Goal: Task Accomplishment & Management: Manage account settings

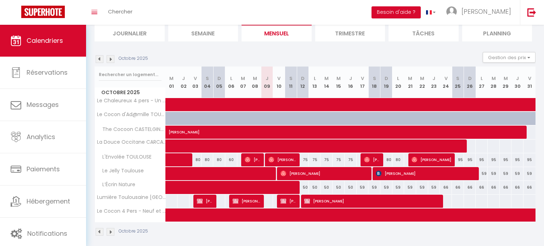
scroll to position [54, 0]
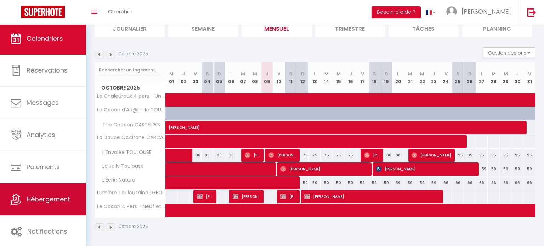
click at [61, 203] on span "Hébergement" at bounding box center [49, 199] width 44 height 9
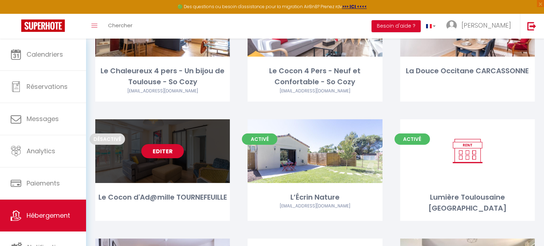
scroll to position [96, 0]
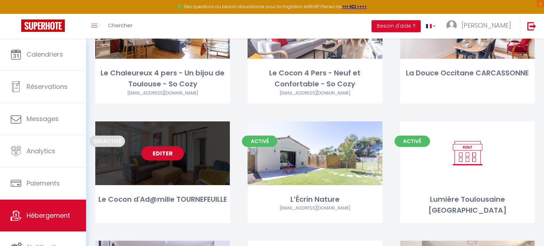
click at [164, 153] on link "Editer" at bounding box center [162, 153] width 42 height 14
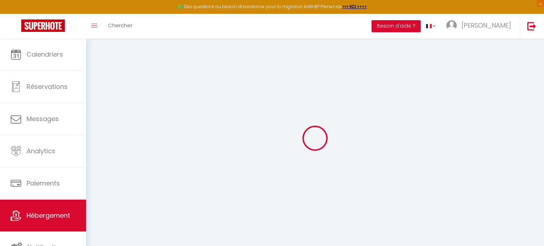
type input "Le Cocon d'Ad@mille TOURNEFEUILLE"
type input "[PERSON_NAME]"
type input "Carrère"
type input "[STREET_ADDRESS][PERSON_NAME]"
type input "64600"
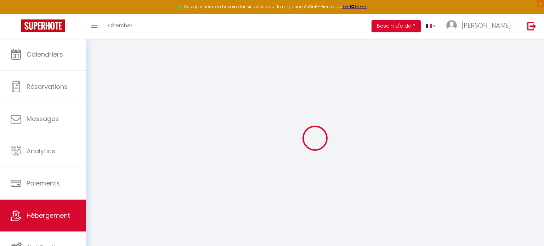
type input "ANGLET"
select select
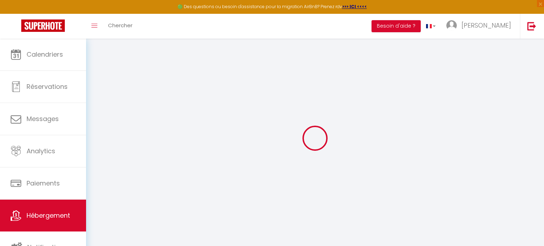
select select
type input "[STREET_ADDRESS][PERSON_NAME]"
type input "31170"
type input "Tournefeuille"
type input "[EMAIL_ADDRESS][DOMAIN_NAME]"
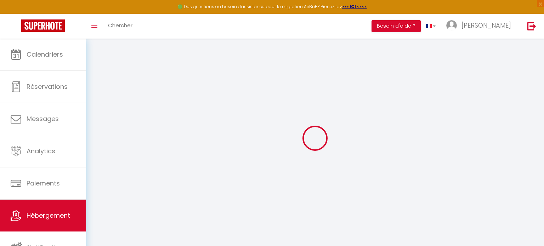
select select
checkbox input "false"
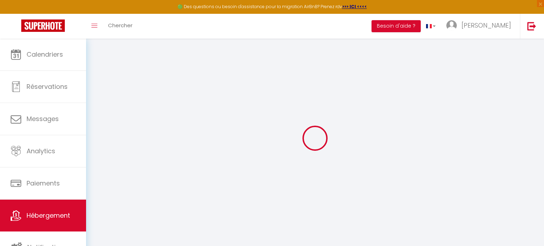
type input "0"
select select
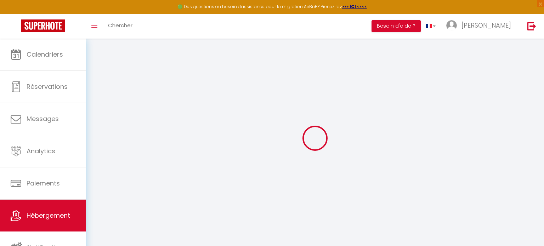
select select
checkbox input "false"
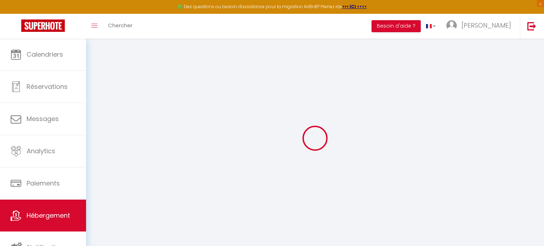
checkbox input "false"
select select
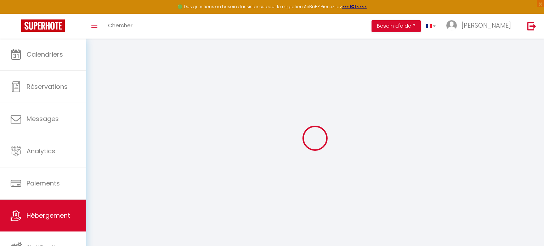
select select
checkbox input "false"
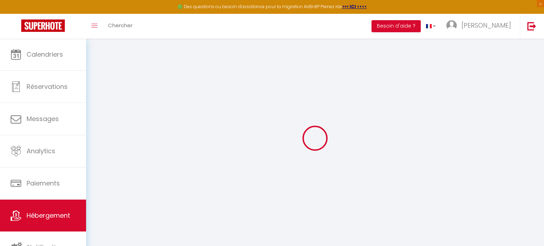
checkbox input "false"
select select "16:00"
select select "21:00"
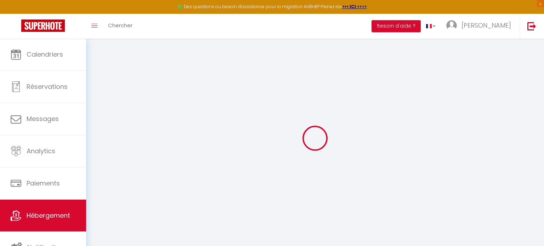
select select "11:00"
select select "30"
select select "120"
select select
checkbox input "false"
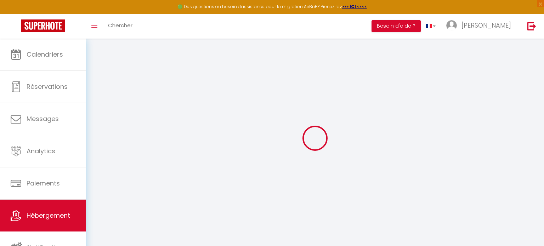
checkbox input "false"
select select
checkbox input "false"
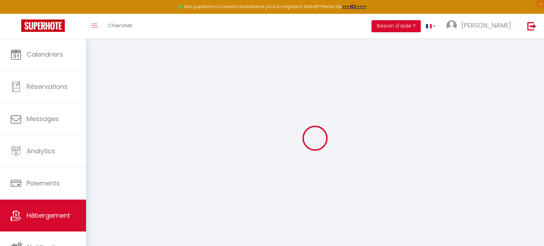
checkbox input "false"
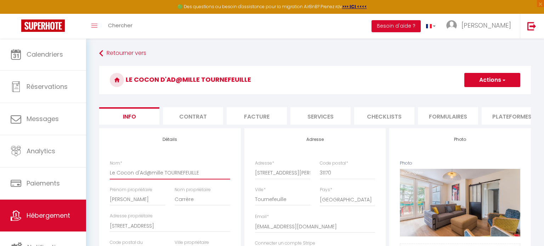
click at [195, 174] on input "Le Cocon d'Ad@mille TOURNEFEUILLE" at bounding box center [170, 172] width 120 height 13
click at [199, 174] on input "Le Cocon d'Ad@mille TOURNEFEUILLE" at bounding box center [170, 172] width 120 height 13
click at [160, 173] on input "Le Cocon d'Ad@mille TOURNEFEUILLE" at bounding box center [170, 172] width 120 height 13
type input "Le Cocon d'Ad@mill TOURNEFEUILLE"
select select
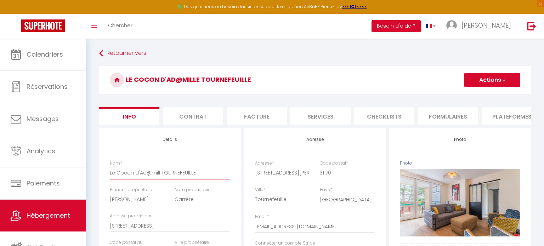
checkbox input "false"
type input "Le Cocon d'Ad@ TOURNEFEUILLE"
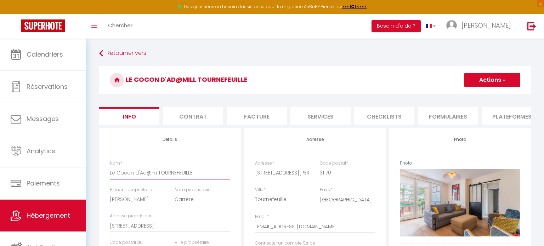
select select
checkbox input "false"
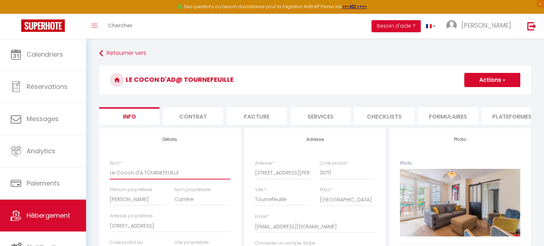
type input "Le Cocon d' TOURNEFEUILLE"
select select
checkbox input "false"
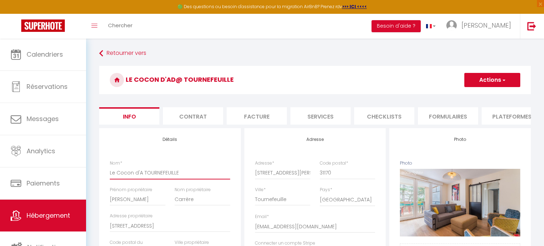
checkbox input "false"
type input "Le C TOURNEFEUILLE"
select select
checkbox input "false"
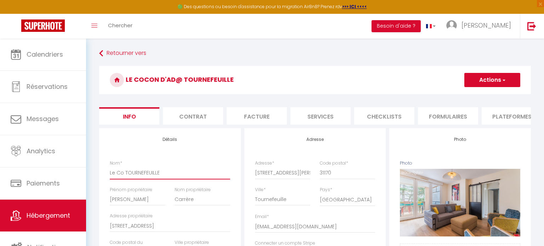
checkbox input "false"
type input "TOURNEFEUILLE"
select select
checkbox input "false"
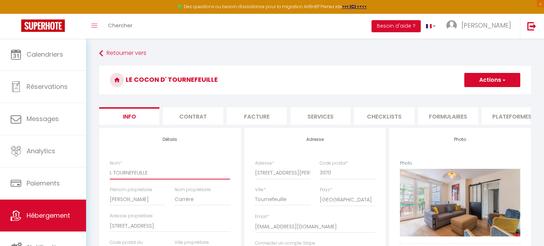
checkbox input "false"
select select
checkbox input "false"
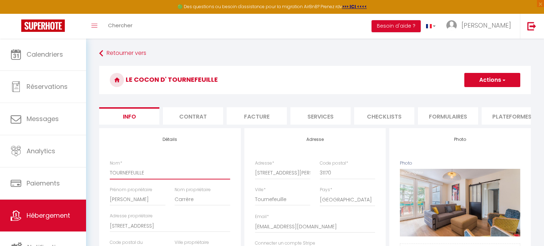
checkbox input "false"
type input "L TOURNEFEUILLE"
select select
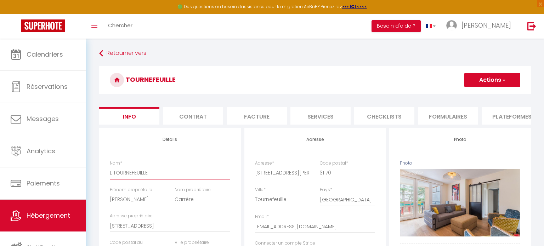
checkbox input "false"
type input "L' TOURNEFEUILLE"
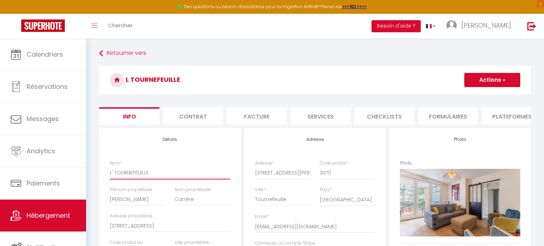
select select
checkbox input "false"
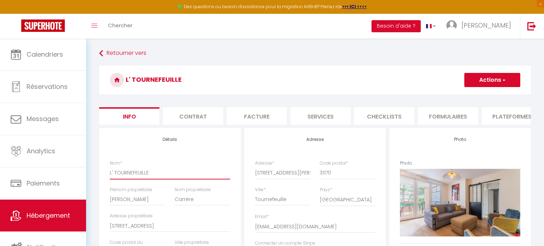
type input "L'E TOURNEFEUILLE"
select select
checkbox input "false"
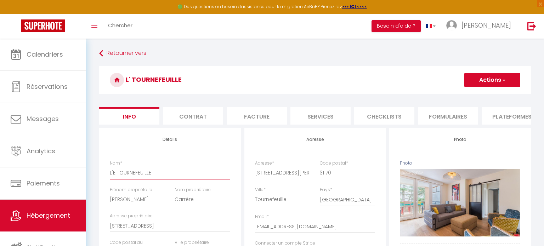
checkbox input "false"
type input "L'Ec TOURNEFEUILLE"
select select
checkbox input "false"
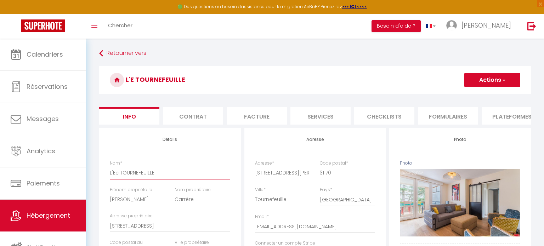
checkbox input "false"
type input "L'Ecr TOURNEFEUILLE"
select select
checkbox input "false"
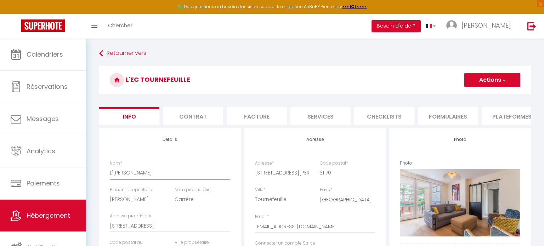
checkbox input "false"
type input "L'Ecri TOURNEFEUILLE"
select select
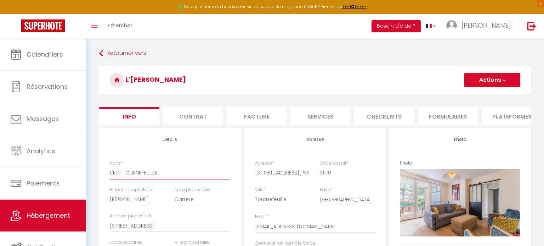
checkbox input "false"
type input "L'Ecrin TOURNEFEUILLE"
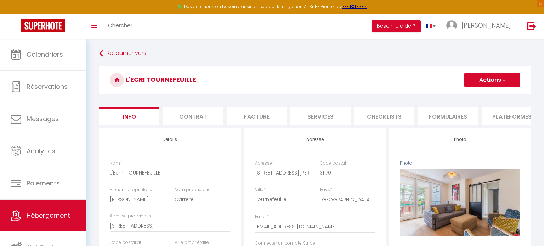
select select
checkbox input "false"
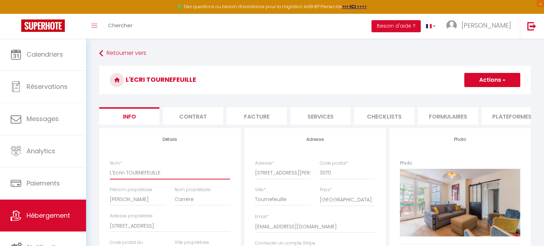
type input "L'Ecrin TOURNEFEUILLE"
select select
checkbox input "false"
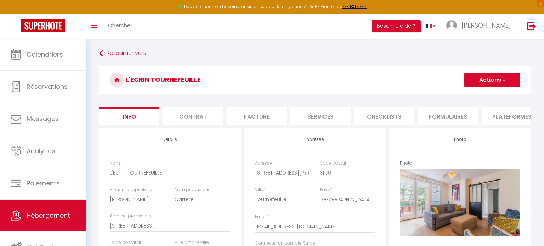
checkbox input "false"
type input "L'Ecrin d TOURNEFEUILLE"
select select
checkbox input "false"
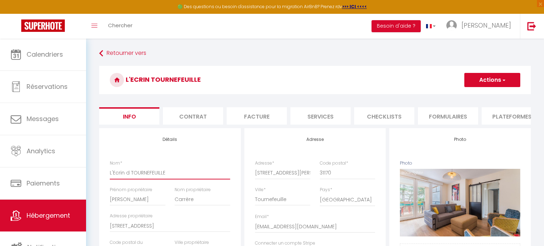
checkbox input "false"
type input "L'Ecrin du TOURNEFEUILLE"
select select
checkbox input "false"
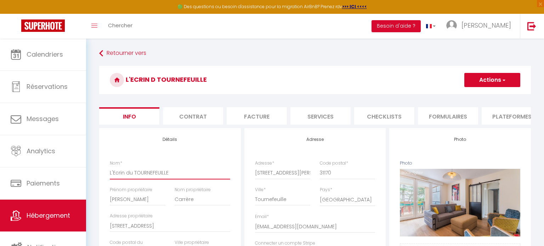
checkbox input "false"
type input "L'Ecrin du TOURNEFEUILLE"
select select
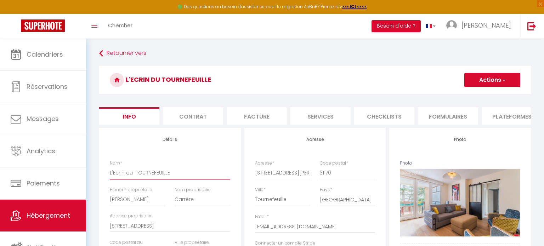
checkbox input "false"
type input "L'Ecrin du P TOURNEFEUILLE"
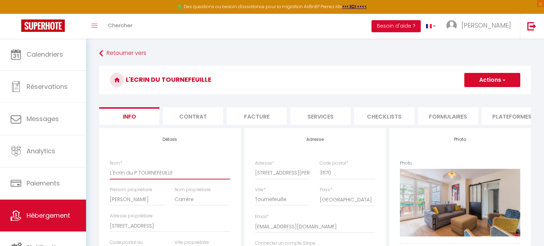
select select
checkbox input "false"
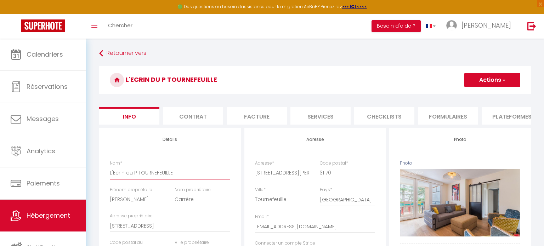
type input "L'Ecrin du Pe TOURNEFEUILLE"
select select
checkbox input "false"
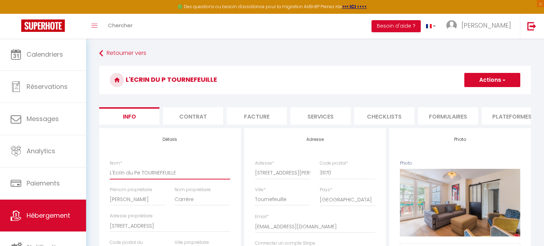
checkbox input "false"
type input "L'Ecrin du Pet TOURNEFEUILLE"
select select
checkbox input "false"
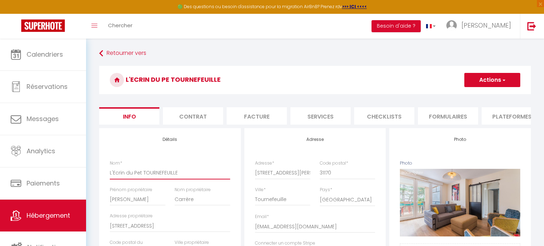
checkbox input "false"
type input "L'Ecrin du Peti TOURNEFEUILLE"
select select
checkbox input "false"
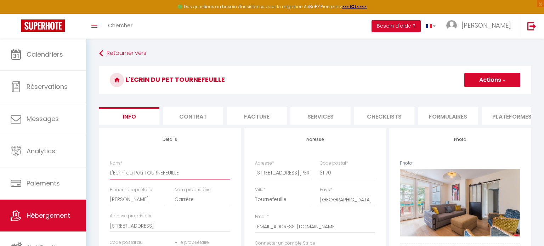
checkbox input "false"
type input "L'Ecrin du Petit TOURNEFEUILLE"
select select
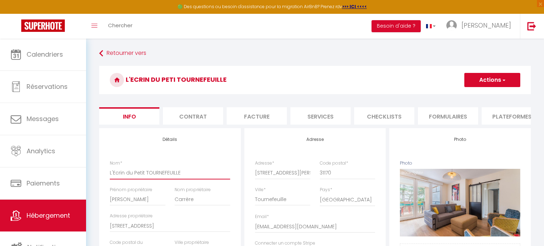
checkbox input "false"
type input "L'Ecrin du Petit TOURNEFEUILLE"
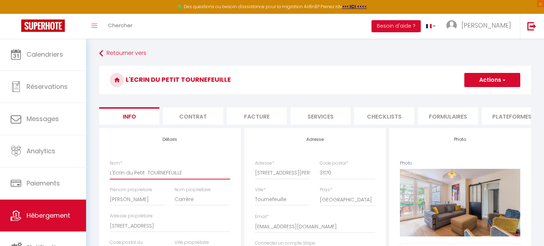
select select
checkbox input "false"
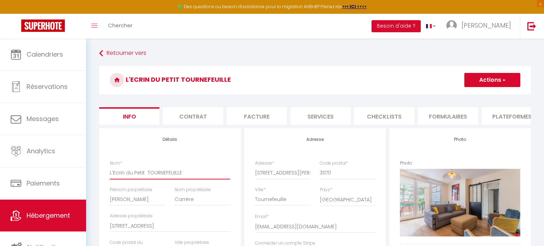
type input "L'Ecrin du Petit P TOURNEFEUILLE"
select select
checkbox input "false"
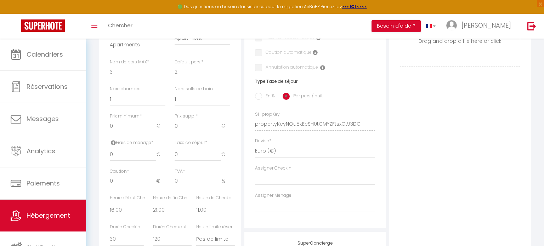
scroll to position [259, 0]
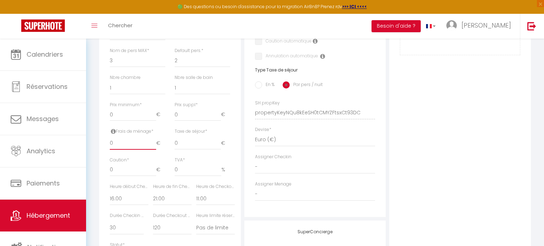
drag, startPoint x: 113, startPoint y: 143, endPoint x: 106, endPoint y: 144, distance: 6.6
click at [106, 144] on div "Frais de ménage * 0 €" at bounding box center [137, 142] width 65 height 29
click at [118, 168] on input "0" at bounding box center [133, 170] width 46 height 13
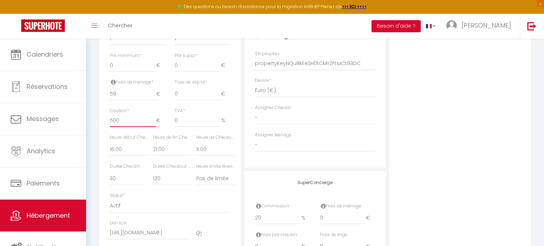
scroll to position [317, 0]
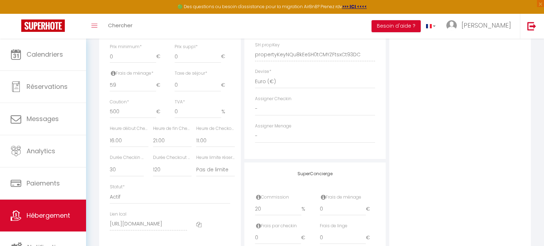
click at [200, 223] on icon at bounding box center [198, 224] width 5 height 5
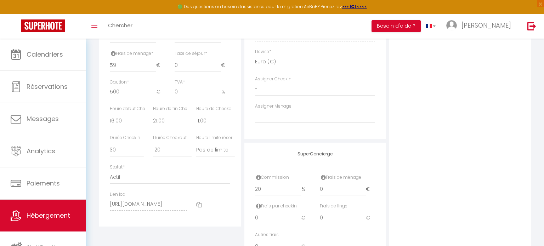
scroll to position [344, 0]
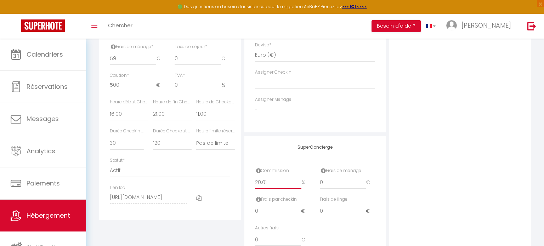
click at [301, 181] on input "20.01" at bounding box center [278, 182] width 47 height 13
click at [301, 181] on input "20.02" at bounding box center [278, 182] width 47 height 13
click at [301, 181] on input "20.03" at bounding box center [278, 182] width 47 height 13
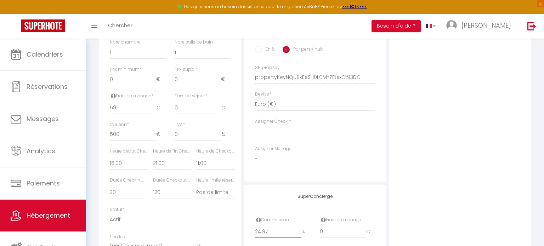
scroll to position [317, 0]
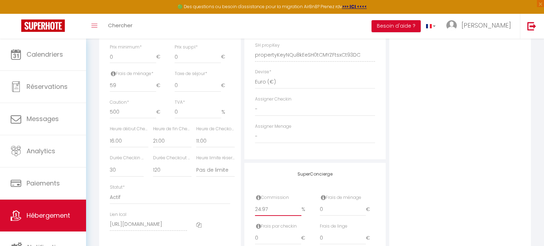
click at [298, 205] on input "24.97" at bounding box center [278, 209] width 47 height 13
click at [300, 208] on input "24.98" at bounding box center [278, 209] width 47 height 13
click at [300, 208] on input "24.99" at bounding box center [278, 209] width 47 height 13
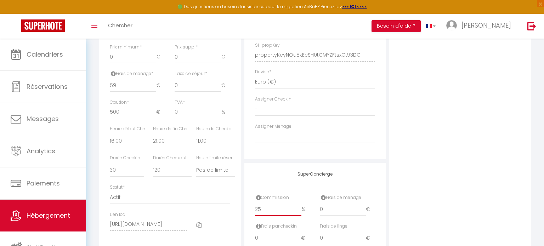
click at [300, 208] on input "25" at bounding box center [278, 209] width 47 height 13
click at [300, 208] on input "25.01" at bounding box center [278, 209] width 47 height 13
click at [299, 212] on input "25" at bounding box center [278, 209] width 47 height 13
click at [292, 195] on div "Commission 25 %" at bounding box center [283, 205] width 56 height 22
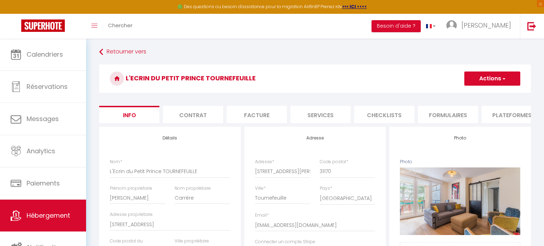
scroll to position [0, 0]
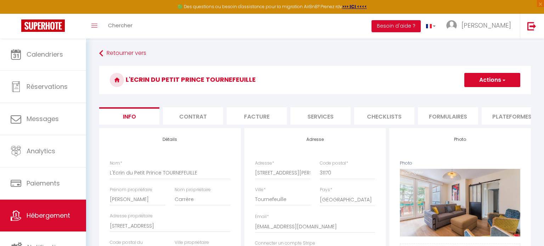
click at [503, 82] on span "button" at bounding box center [503, 79] width 5 height 7
click at [464, 94] on input "Enregistrer" at bounding box center [464, 95] width 26 height 7
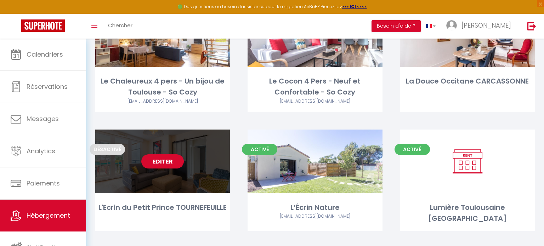
scroll to position [84, 0]
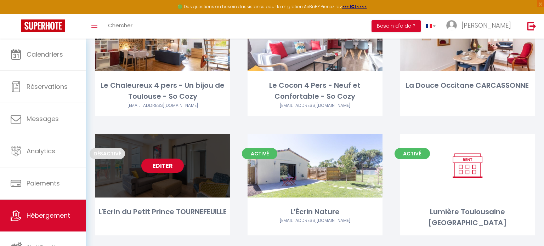
click at [170, 168] on link "Editer" at bounding box center [162, 166] width 42 height 14
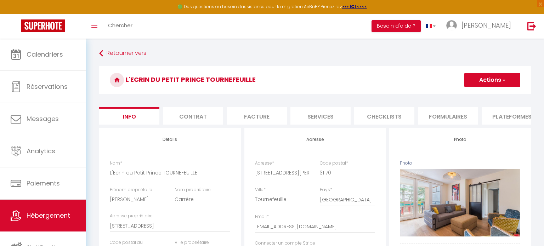
click at [319, 116] on li "Services" at bounding box center [320, 115] width 60 height 17
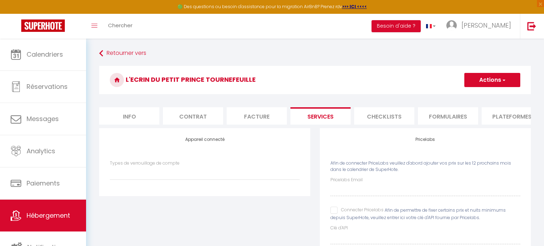
click at [378, 114] on li "Checklists" at bounding box center [384, 115] width 60 height 17
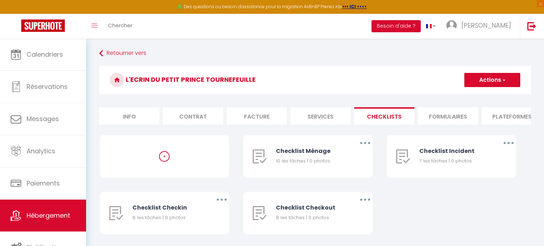
click at [445, 115] on li "Formulaires" at bounding box center [448, 115] width 60 height 17
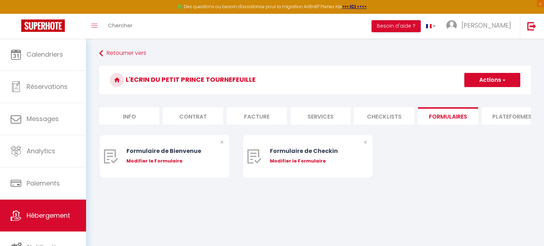
click at [496, 112] on li "Plateformes" at bounding box center [512, 115] width 60 height 17
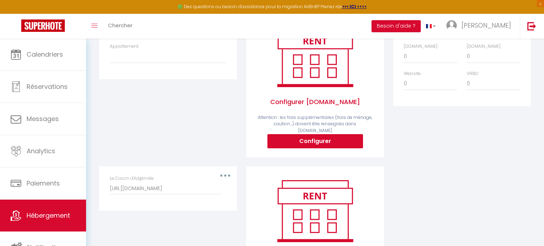
scroll to position [149, 0]
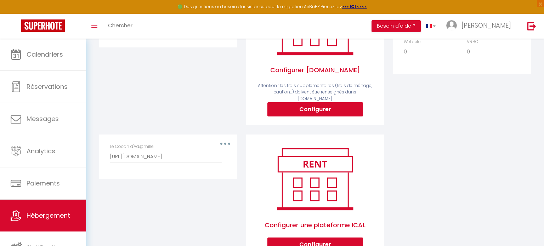
click at [226, 143] on div "Le Cocon d'Ad@mille https://bookandpay.fr/moncompte/303665:zvp9ribY2flp-uwAm06f…" at bounding box center [168, 156] width 126 height 27
click at [228, 138] on button "button" at bounding box center [225, 143] width 20 height 11
click at [201, 167] on button "Supprimer" at bounding box center [207, 173] width 52 height 12
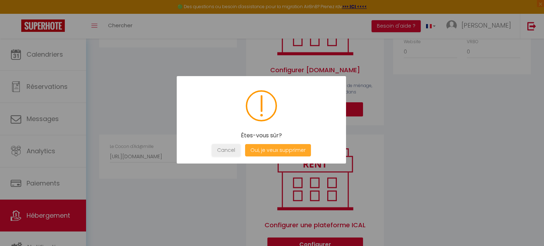
click at [269, 147] on button "Oui, je veux supprimer" at bounding box center [278, 150] width 66 height 12
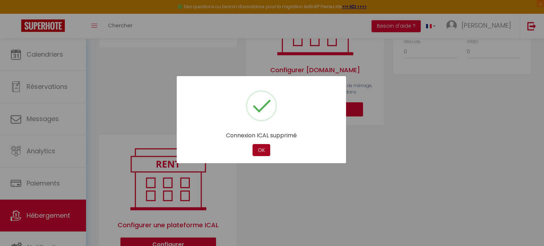
click at [261, 146] on button "OK" at bounding box center [261, 150] width 18 height 12
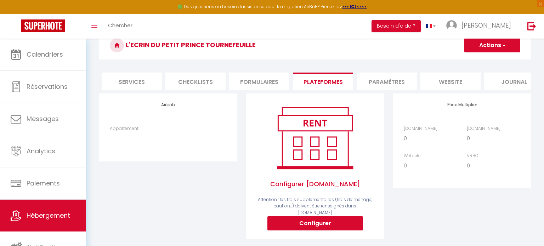
scroll to position [0, 205]
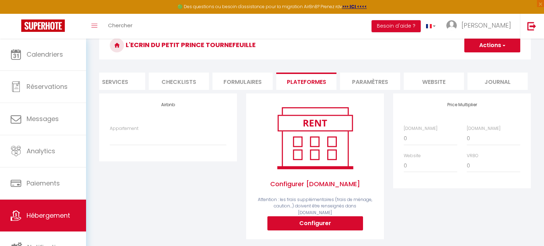
click at [477, 46] on button "Actions" at bounding box center [492, 45] width 56 height 14
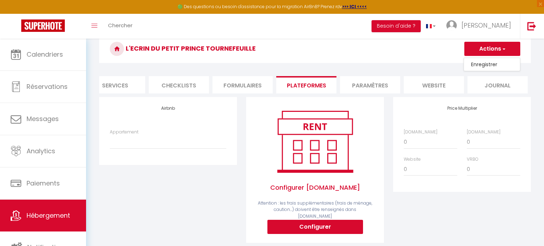
scroll to position [0, 0]
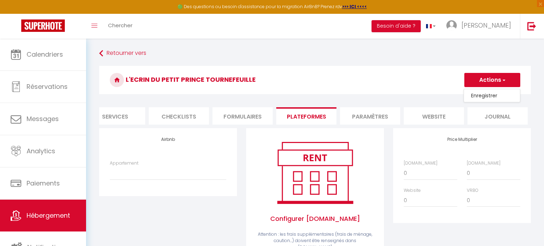
click at [479, 93] on link "Enregistrer" at bounding box center [492, 95] width 56 height 9
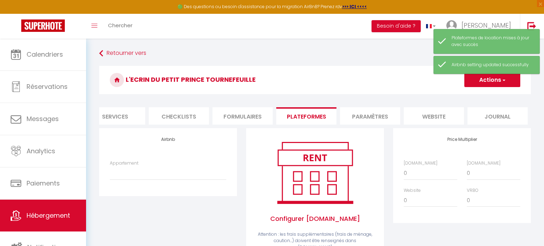
click at [360, 113] on li "Paramètres" at bounding box center [370, 115] width 60 height 17
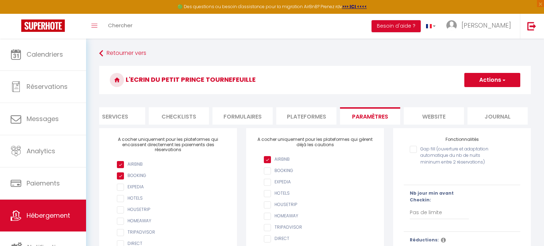
click at [484, 81] on button "Actions" at bounding box center [492, 80] width 56 height 14
click at [482, 92] on input "Enregistrer" at bounding box center [484, 95] width 26 height 7
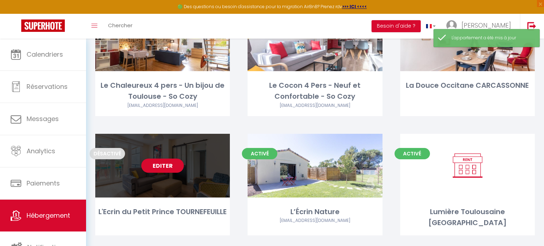
scroll to position [90, 0]
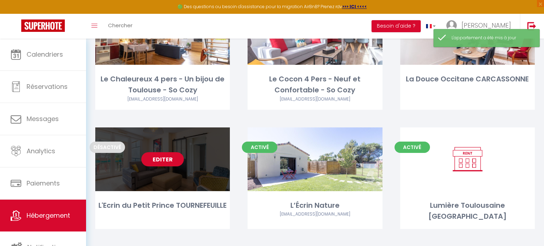
click at [165, 162] on link "Editer" at bounding box center [162, 159] width 42 height 14
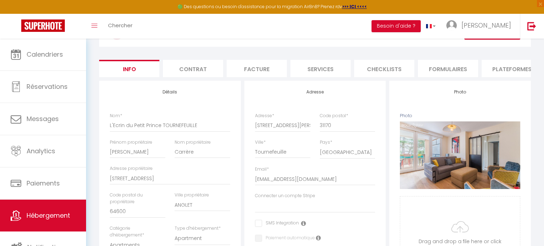
scroll to position [8, 0]
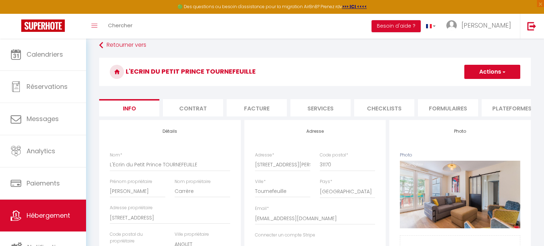
click at [488, 108] on li "Plateformes" at bounding box center [512, 107] width 60 height 17
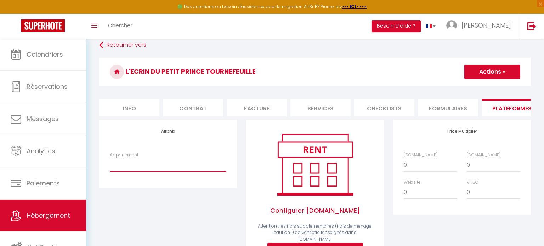
click at [147, 162] on select "Duplex au cœur de la station - [EMAIL_ADDRESS][DOMAIN_NAME]" at bounding box center [168, 164] width 117 height 13
click at [118, 161] on select "Duplex au cœur de la station - [EMAIL_ADDRESS][DOMAIN_NAME]" at bounding box center [168, 164] width 117 height 13
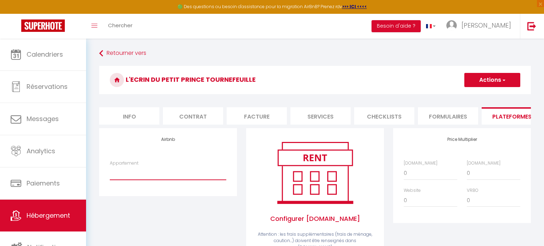
click at [117, 171] on select "Duplex au cœur de la station - [EMAIL_ADDRESS][DOMAIN_NAME]" at bounding box center [168, 172] width 117 height 13
click at [106, 165] on div "Appartement Duplex au cœur de la station - [EMAIL_ADDRESS][DOMAIN_NAME]" at bounding box center [168, 173] width 126 height 27
click at [103, 158] on div "Airbnb Appartement Duplex au cœur de la station - gbuffalan@gmail.com" at bounding box center [168, 162] width 138 height 68
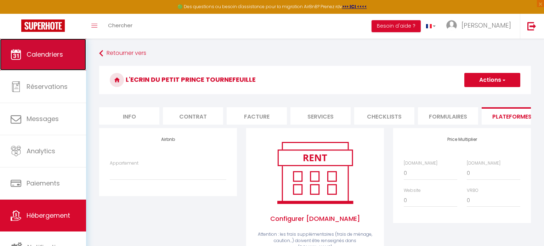
click at [36, 61] on link "Calendriers" at bounding box center [43, 55] width 86 height 32
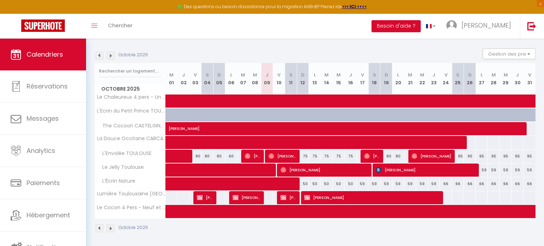
scroll to position [68, 0]
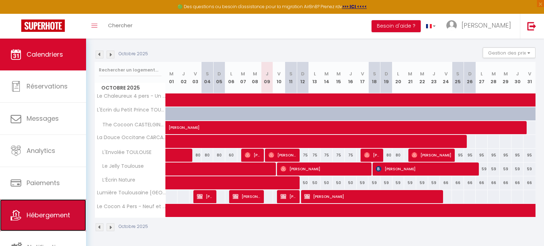
click at [67, 212] on span "Hébergement" at bounding box center [49, 215] width 44 height 9
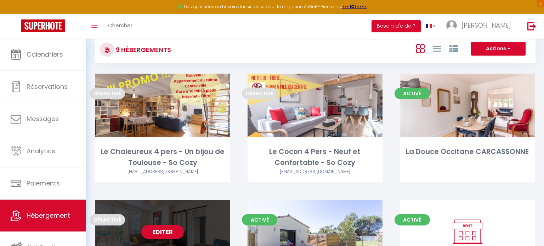
scroll to position [53, 0]
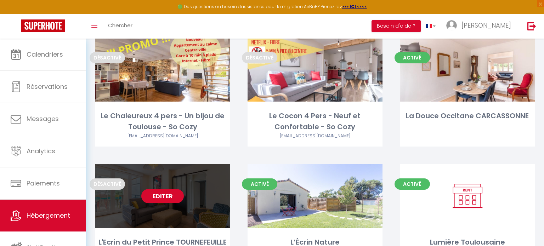
click at [166, 198] on link "Editer" at bounding box center [162, 196] width 42 height 14
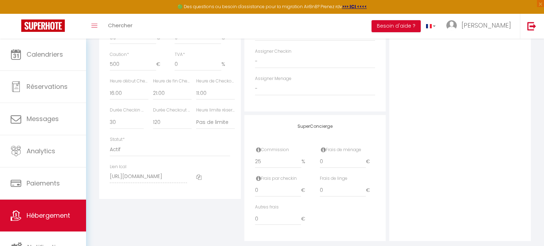
scroll to position [371, 0]
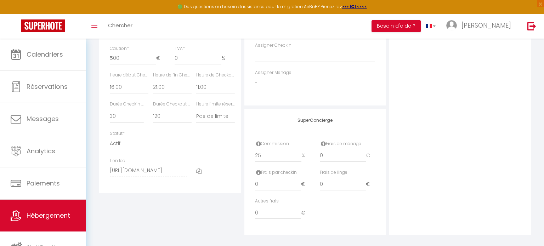
click at [198, 171] on icon at bounding box center [198, 171] width 5 height 5
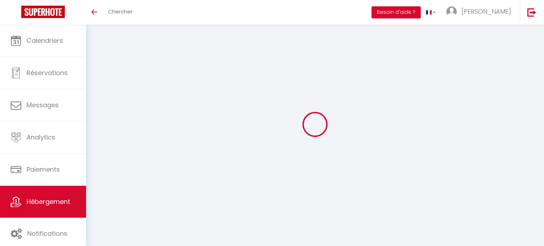
scroll to position [25, 0]
select select
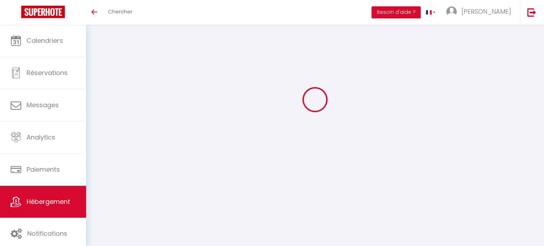
select select
checkbox input "false"
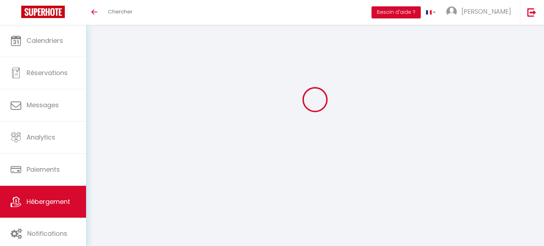
checkbox input "false"
select select
checkbox input "false"
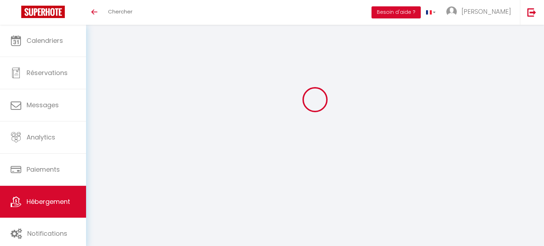
checkbox input "false"
select select "16:00"
select select "21:00"
select select "11:00"
select select "30"
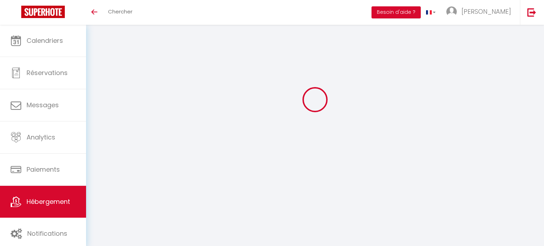
select select "120"
select select
checkbox input "false"
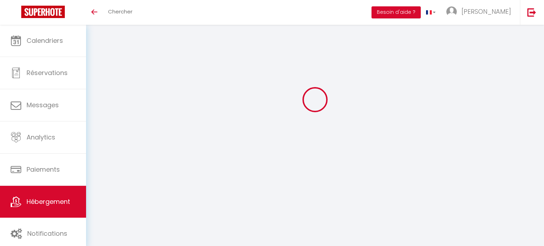
checkbox input "false"
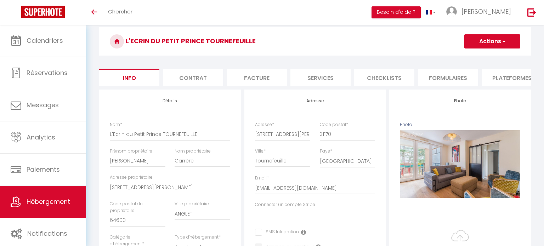
click at [491, 77] on li "Plateformes" at bounding box center [512, 77] width 60 height 17
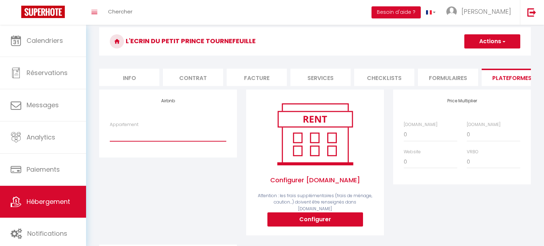
click at [140, 132] on select "Duplex au cœur de la station - [EMAIL_ADDRESS][DOMAIN_NAME]" at bounding box center [168, 134] width 117 height 13
drag, startPoint x: 141, startPoint y: 130, endPoint x: 127, endPoint y: 124, distance: 14.1
click at [127, 124] on div "Appartement Duplex au cœur de la station - [EMAIL_ADDRESS][DOMAIN_NAME]" at bounding box center [168, 131] width 117 height 20
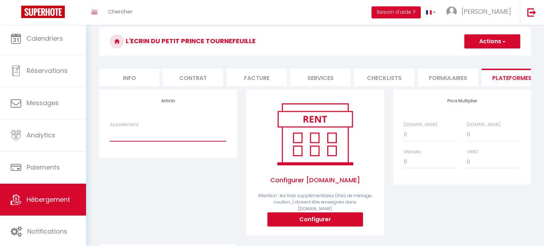
click at [49, 195] on span "Hébergement" at bounding box center [49, 199] width 44 height 9
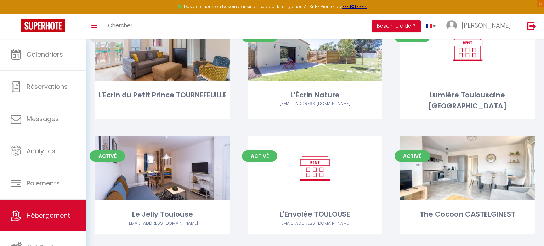
scroll to position [204, 0]
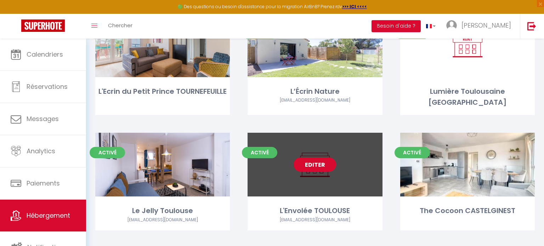
click at [328, 161] on link "Editer" at bounding box center [315, 165] width 42 height 14
click at [309, 163] on link "Editer" at bounding box center [315, 165] width 42 height 14
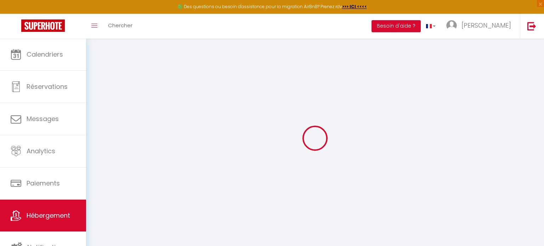
select select
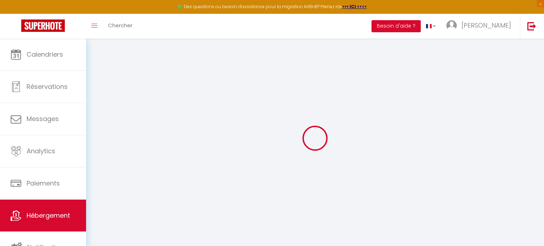
select select
checkbox input "false"
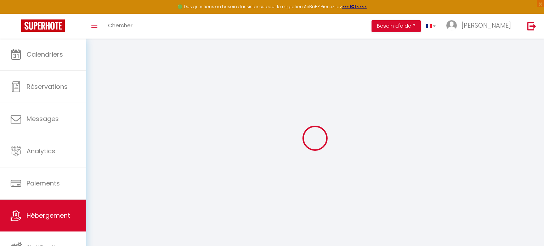
select select
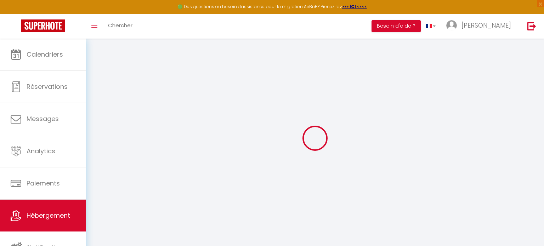
select select
checkbox input "false"
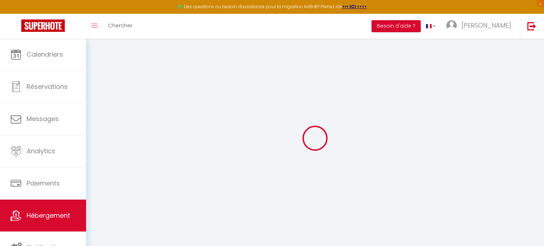
checkbox input "false"
select select
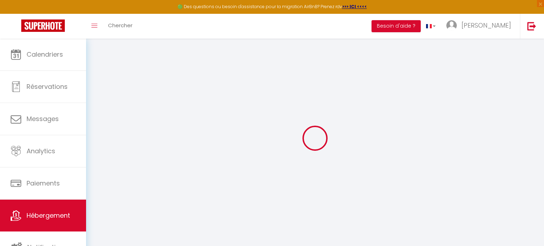
select select
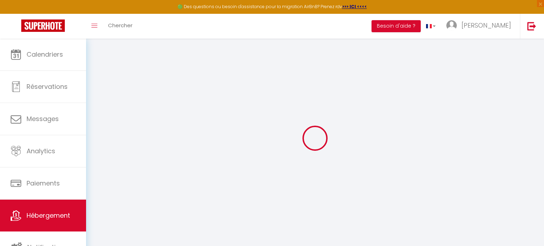
checkbox input "false"
select select
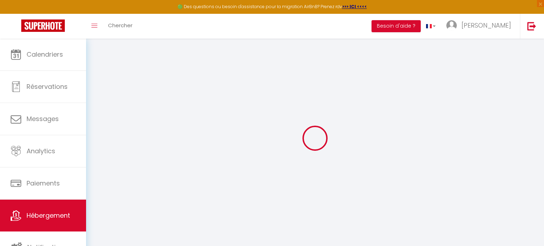
select select
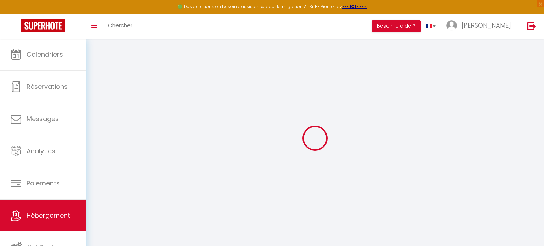
select select
checkbox input "false"
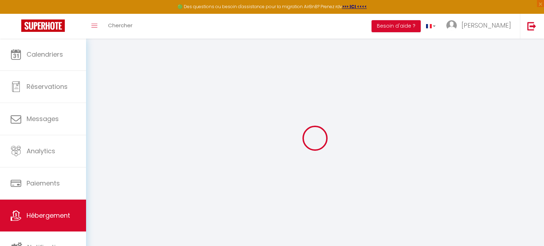
checkbox input "false"
select select
type input "L'Envolée TOULOUSE"
type input "[PERSON_NAME]"
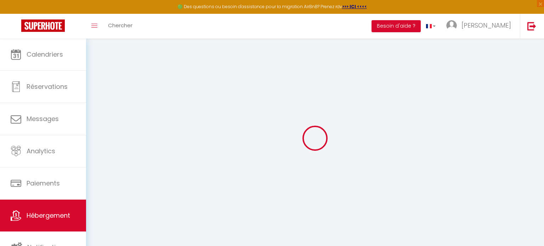
type input "Buffalan"
type input "[STREET_ADDRESS]"
type input "31160"
type input "MONTASTRUC DE SALIES"
select select "4"
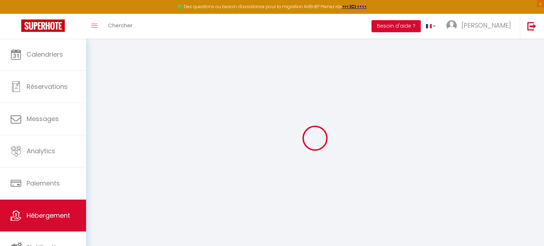
select select "2"
type input "12"
type input "69"
type input "500"
select select
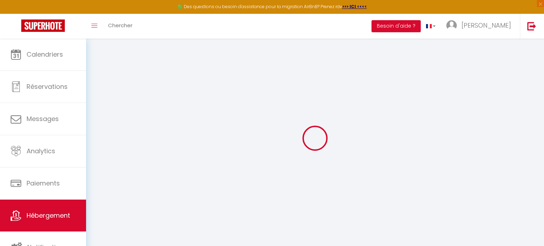
select select
type input "[STREET_ADDRESS][PERSON_NAME]"
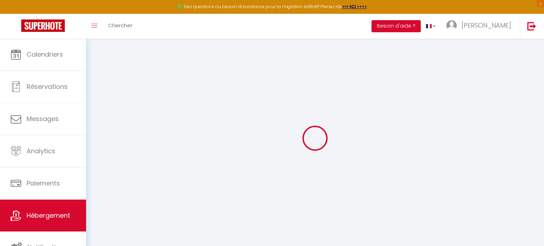
type input "31400"
type input "[GEOGRAPHIC_DATA]"
type input "[EMAIL_ADDRESS][DOMAIN_NAME]"
select select "12387"
checkbox input "false"
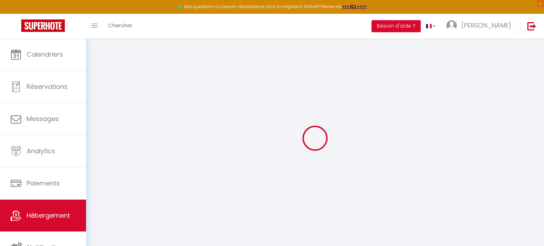
checkbox input "false"
type input "25"
type input "69"
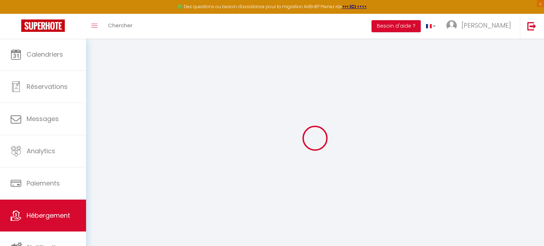
type input "0"
select select
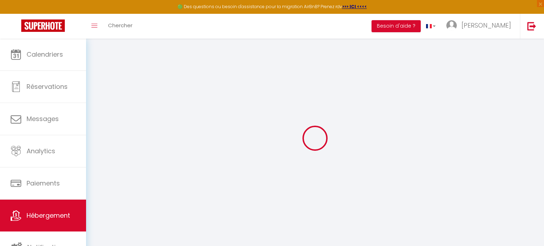
select select
checkbox input "false"
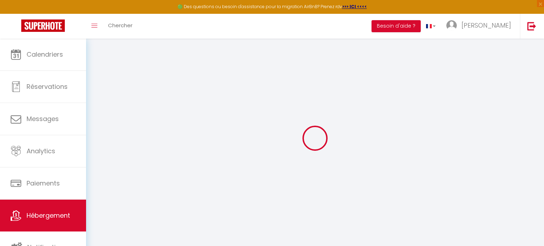
checkbox input "false"
select select
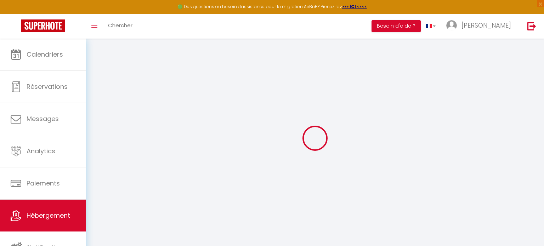
select select
checkbox input "false"
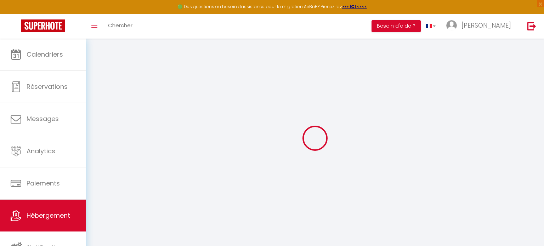
checkbox input "false"
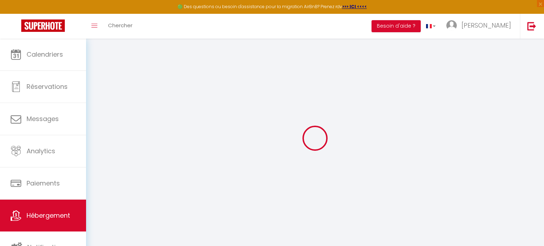
select select "16:00"
select select "21:00"
select select "11:00"
select select "30"
select select "120"
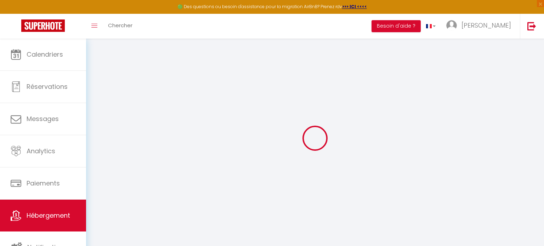
checkbox input "false"
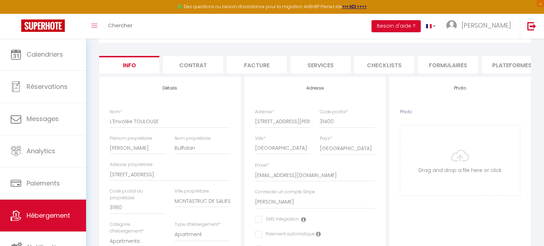
scroll to position [14, 0]
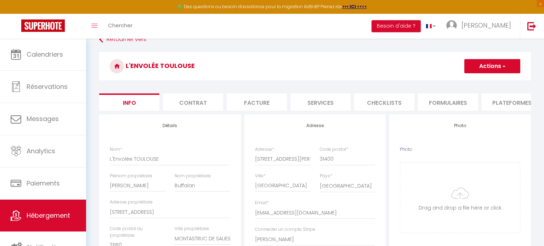
drag, startPoint x: 509, startPoint y: 100, endPoint x: 500, endPoint y: 105, distance: 10.3
click at [509, 100] on li "Plateformes" at bounding box center [512, 101] width 60 height 17
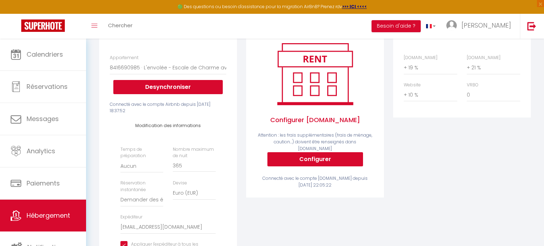
scroll to position [52, 0]
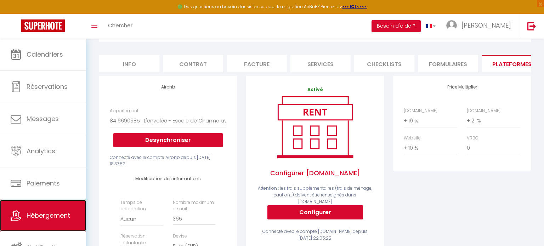
click at [35, 219] on span "Hébergement" at bounding box center [49, 215] width 44 height 9
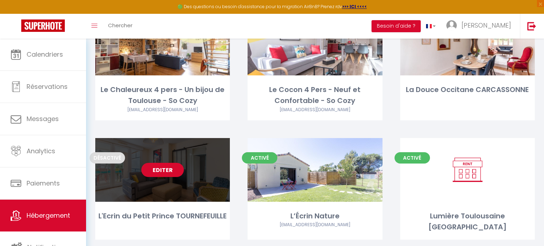
scroll to position [82, 0]
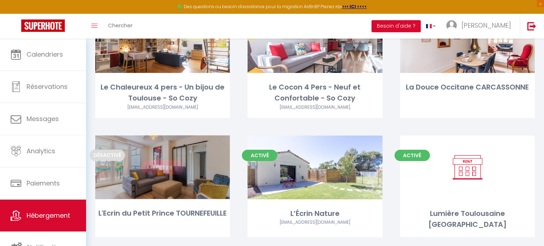
click at [165, 169] on link "Editer" at bounding box center [162, 167] width 42 height 14
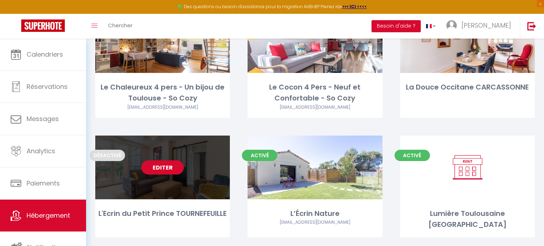
click at [176, 169] on link "Editer" at bounding box center [162, 167] width 42 height 14
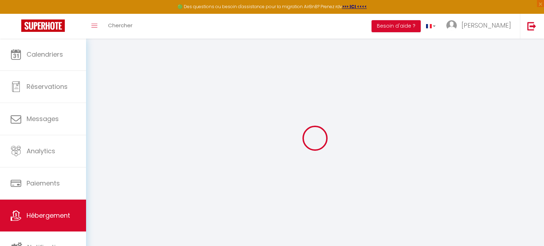
select select
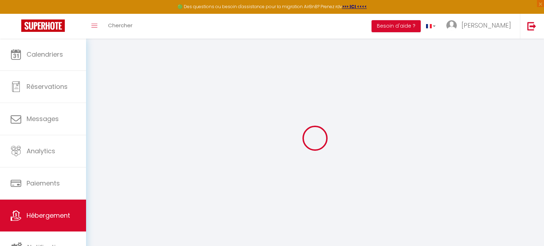
select select
checkbox input "false"
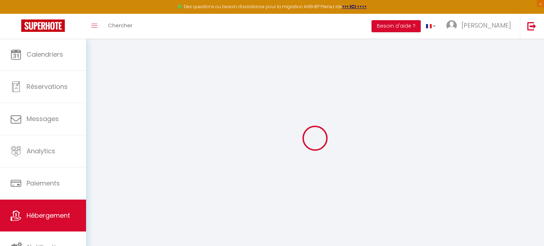
select select "16:00"
select select "21:00"
select select "11:00"
select select "30"
select select "120"
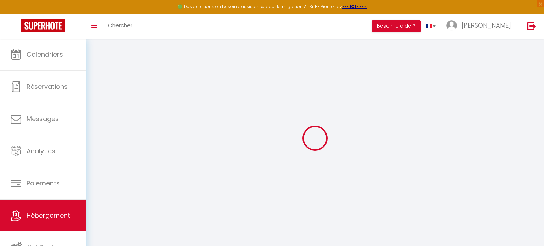
select select
checkbox input "false"
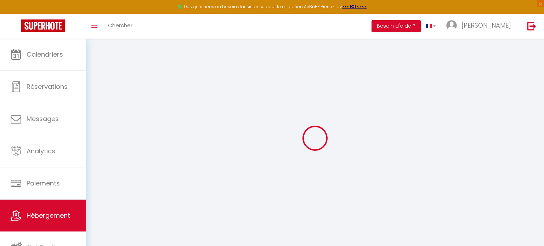
select select
checkbox input "false"
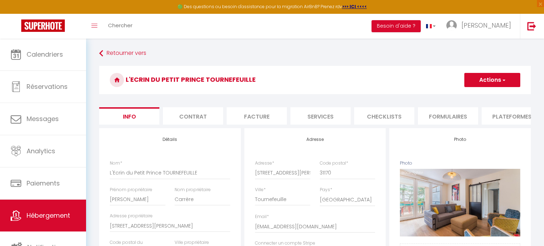
click at [451, 114] on li "Formulaires" at bounding box center [448, 115] width 60 height 17
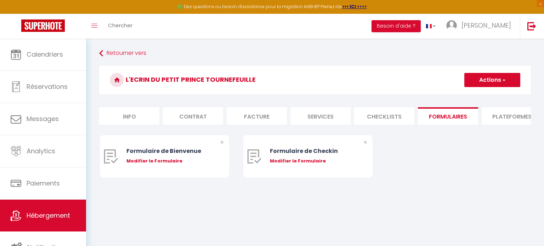
click at [502, 119] on li "Plateformes" at bounding box center [512, 115] width 60 height 17
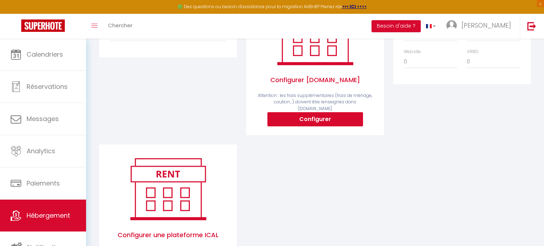
scroll to position [174, 0]
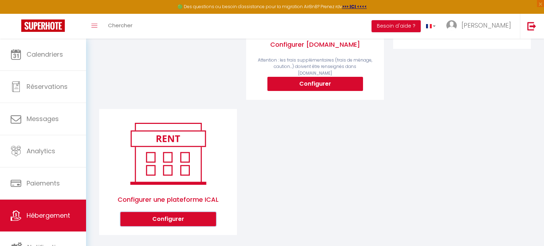
click at [205, 212] on button "Configurer" at bounding box center [168, 219] width 96 height 14
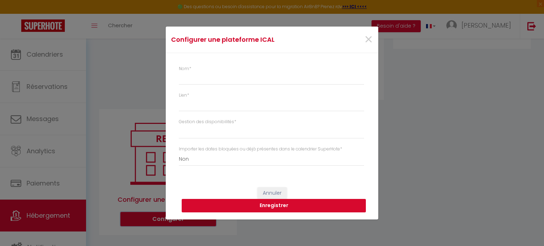
select select "1"
click at [369, 40] on span "×" at bounding box center [368, 39] width 9 height 21
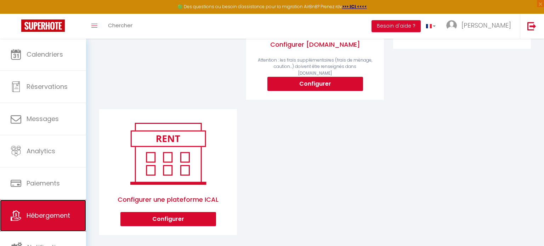
click at [36, 212] on span "Hébergement" at bounding box center [49, 215] width 44 height 9
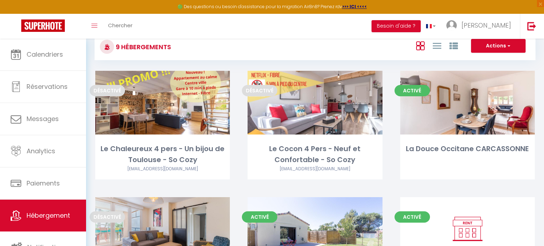
scroll to position [159, 0]
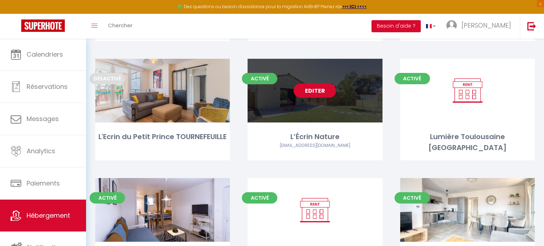
click at [314, 93] on link "Editer" at bounding box center [315, 91] width 42 height 14
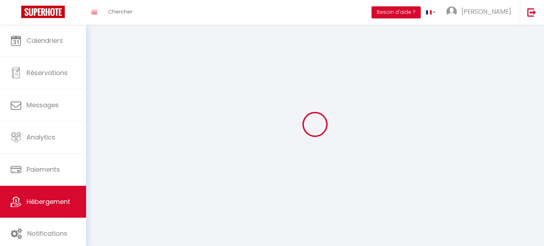
select select
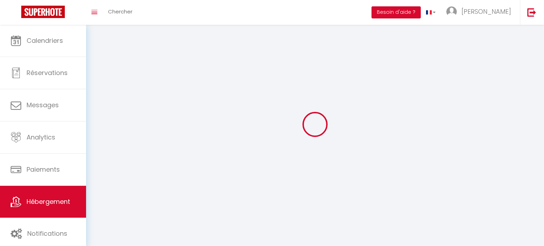
select select
checkbox input "false"
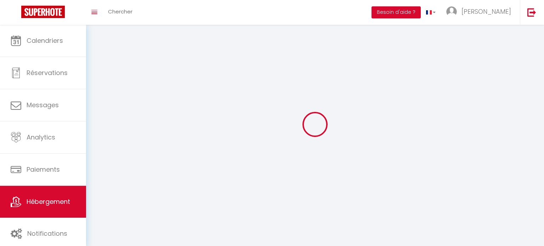
select select
select select "28"
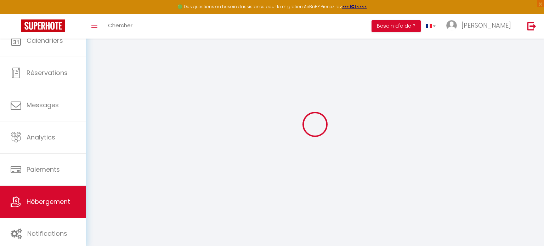
select select
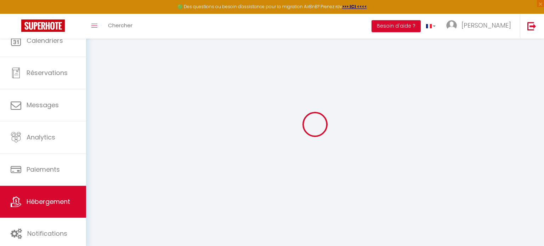
select select
checkbox input "false"
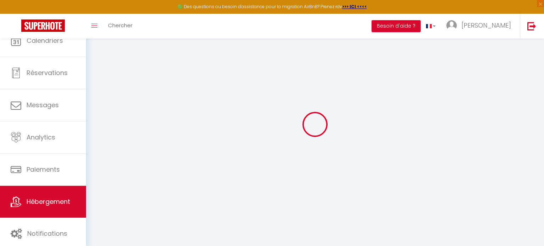
select select
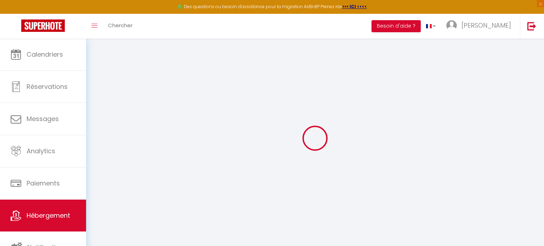
select select
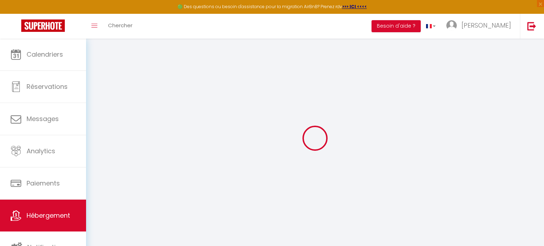
select select
checkbox input "false"
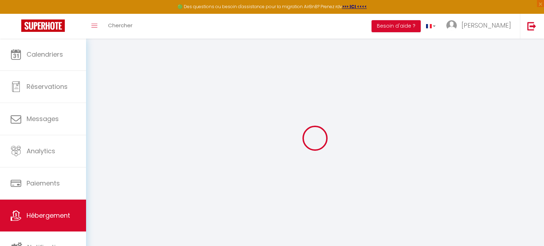
select select
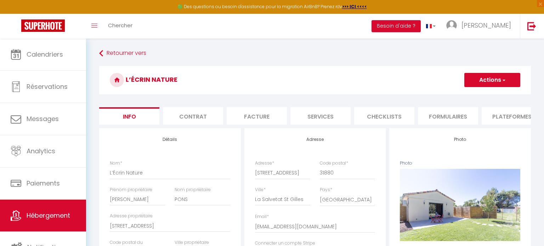
click at [495, 118] on li "Plateformes" at bounding box center [512, 115] width 60 height 17
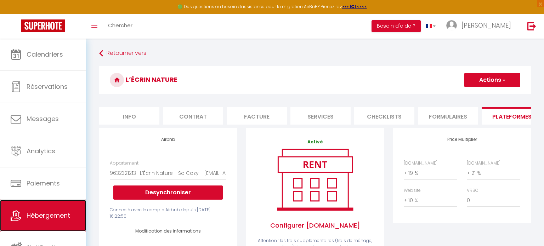
click at [35, 206] on link "Hébergement" at bounding box center [43, 216] width 86 height 32
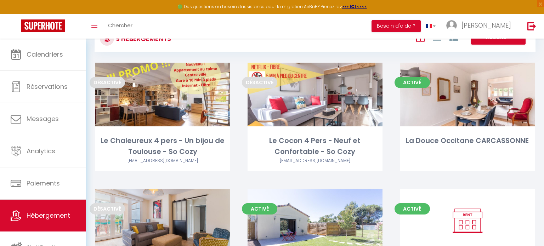
scroll to position [90, 0]
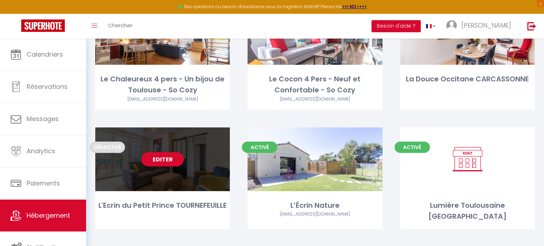
click at [174, 161] on link "Editer" at bounding box center [162, 159] width 42 height 14
click at [164, 161] on link "Editer" at bounding box center [162, 159] width 42 height 14
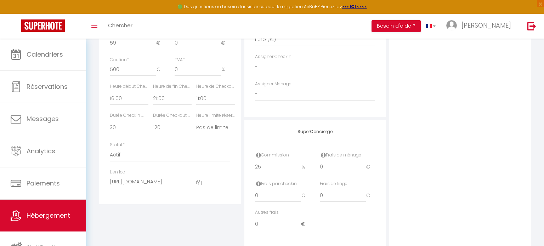
scroll to position [361, 0]
drag, startPoint x: 325, startPoint y: 167, endPoint x: 305, endPoint y: 172, distance: 20.8
click at [306, 171] on div "Commission 25 % Frais de ménage 0 €" at bounding box center [315, 164] width 130 height 29
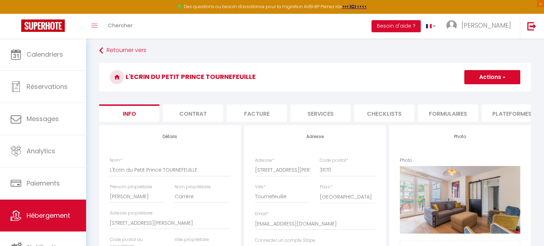
scroll to position [0, 0]
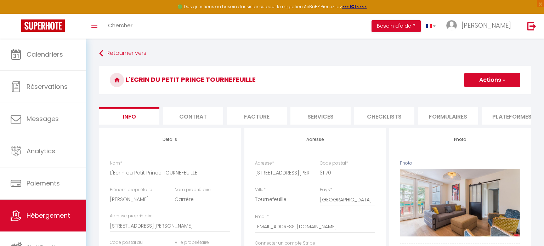
click at [498, 77] on button "Actions" at bounding box center [492, 80] width 56 height 14
click at [472, 93] on input "Enregistrer" at bounding box center [464, 95] width 26 height 7
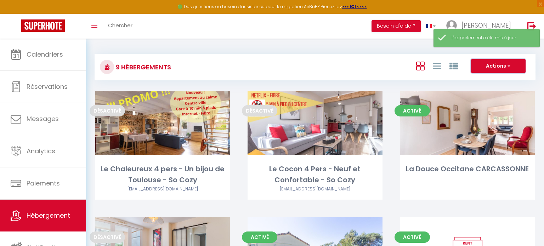
click at [500, 66] on button "Actions" at bounding box center [498, 66] width 55 height 14
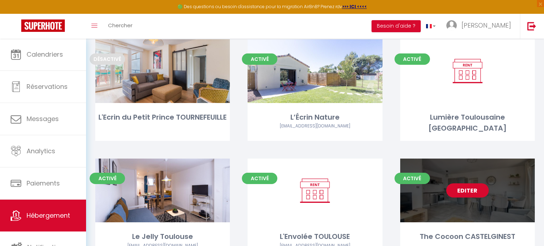
scroll to position [207, 0]
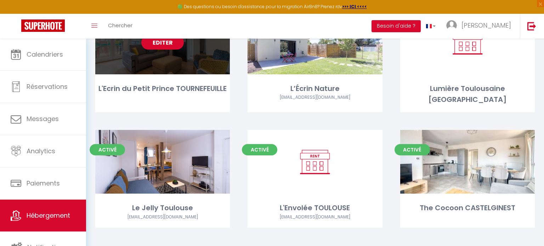
click at [176, 39] on link "Editer" at bounding box center [162, 42] width 42 height 14
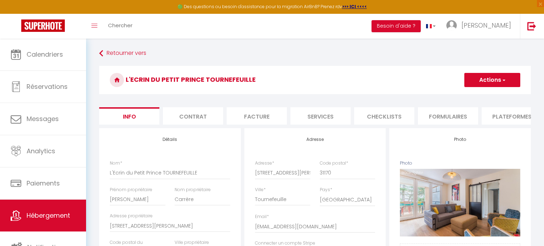
click at [518, 115] on li "Plateformes" at bounding box center [512, 115] width 60 height 17
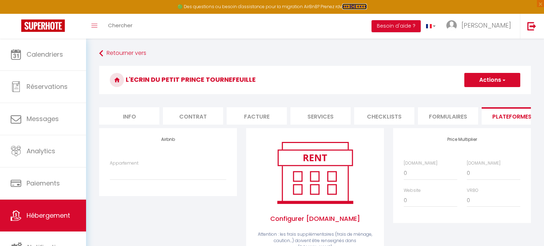
click at [350, 5] on strong ">>> ICI <<<<" at bounding box center [354, 7] width 25 height 6
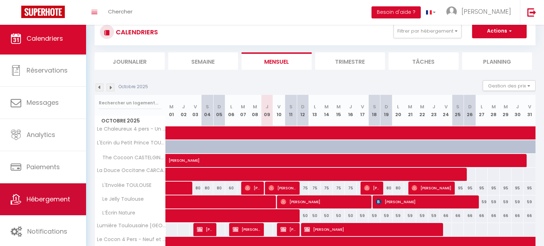
scroll to position [54, 0]
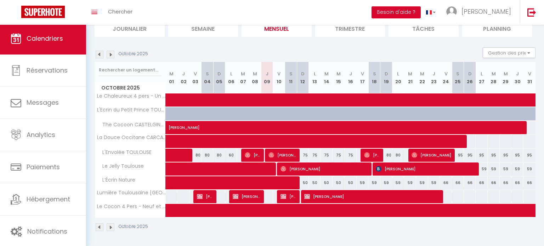
click at [411, 10] on button "Besoin d'aide ?" at bounding box center [395, 12] width 49 height 12
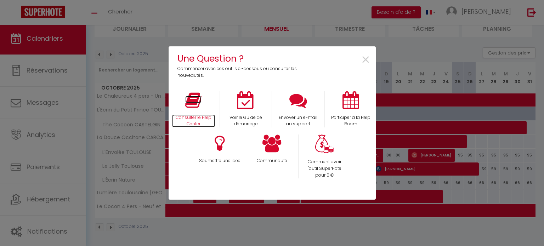
click at [195, 107] on icon at bounding box center [193, 100] width 16 height 18
drag, startPoint x: 367, startPoint y: 59, endPoint x: 428, endPoint y: 21, distance: 72.5
click at [367, 59] on span "×" at bounding box center [366, 60] width 10 height 22
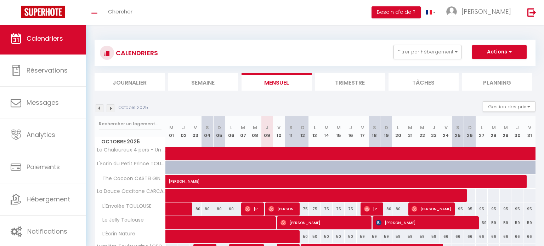
scroll to position [0, 0]
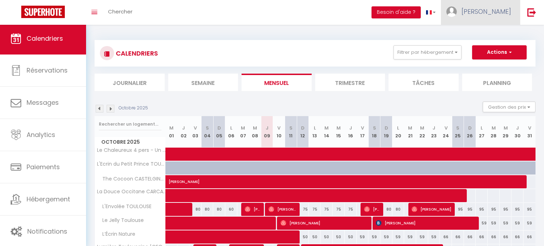
click at [491, 21] on link "[PERSON_NAME]" at bounding box center [480, 12] width 79 height 25
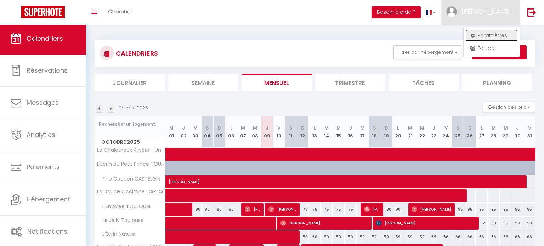
click at [492, 34] on link "Paramètres" at bounding box center [491, 35] width 52 height 12
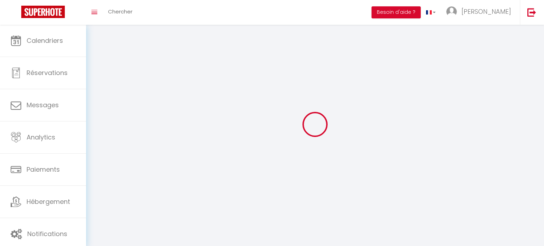
select select "fr"
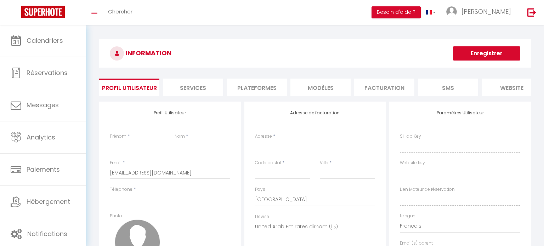
type input "[PERSON_NAME]"
type input "Beurtheret"
type input "0609986799"
type input "6A Impasse des Buis"
type input "31830"
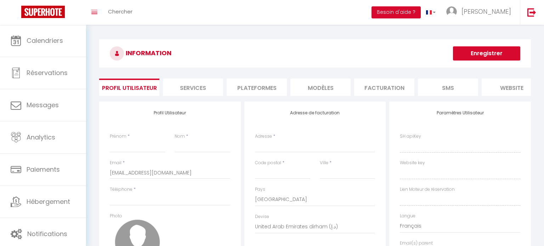
type input "Plaisance du Touch"
select select "28"
type input "KrOMLQyGpqIzUMNNokKOCCSFd"
type input "yoA1G2HP2mB5KLBznnA50OsmB"
type input "https://app.superhote.com/#/get-available-rentals/yoA1G2HP2mB5KLBznnA50OsmB"
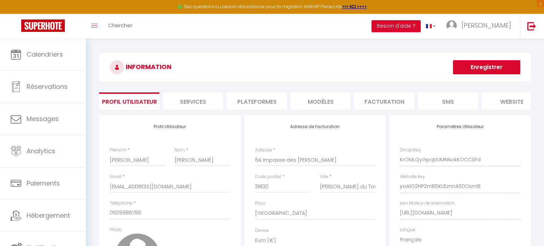
click at [269, 104] on li "Plateformes" at bounding box center [257, 100] width 60 height 17
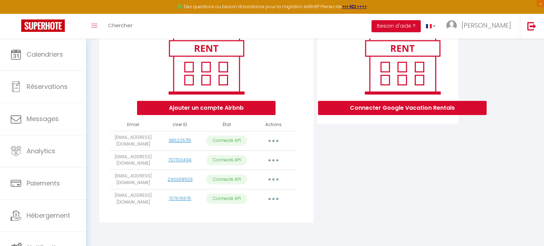
scroll to position [95, 0]
click at [239, 106] on button "Ajouter un compte Airbnb" at bounding box center [206, 108] width 138 height 14
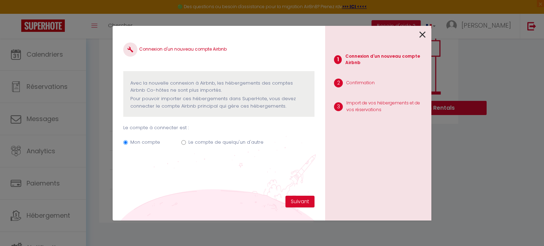
click at [183, 141] on input "Le compte de quelqu'un d'autre" at bounding box center [183, 142] width 5 height 5
radio input "true"
radio input "false"
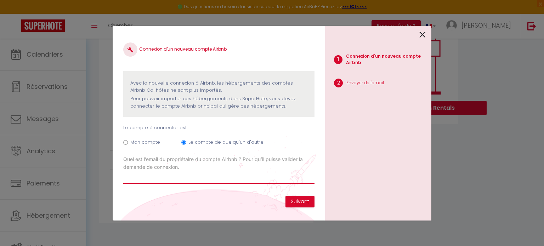
click at [197, 178] on input "Email connexion Airbnb" at bounding box center [218, 177] width 191 height 13
type input "ecrindupetitprince31@gmail.com"
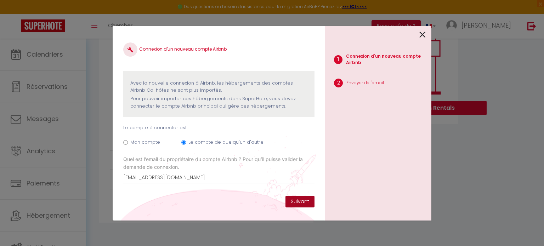
click at [301, 201] on button "Suivant" at bounding box center [299, 202] width 29 height 12
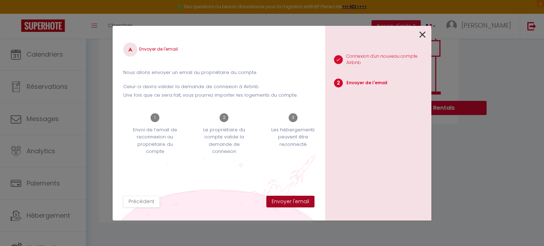
click at [276, 199] on button "Envoyer l'email" at bounding box center [290, 202] width 48 height 12
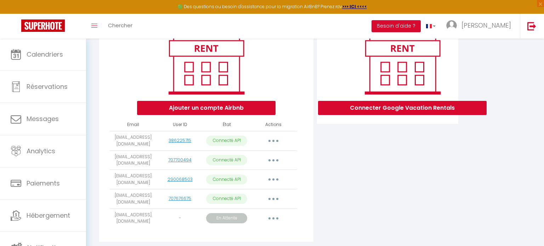
click at [275, 218] on button "button" at bounding box center [273, 218] width 20 height 11
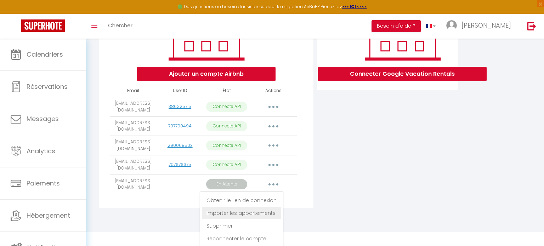
scroll to position [130, 0]
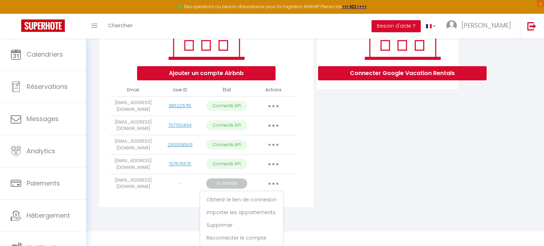
click at [272, 105] on table "Email User ID État Actions socozy31@gmail.com 386225715 Connecté API Importer l…" at bounding box center [203, 138] width 187 height 109
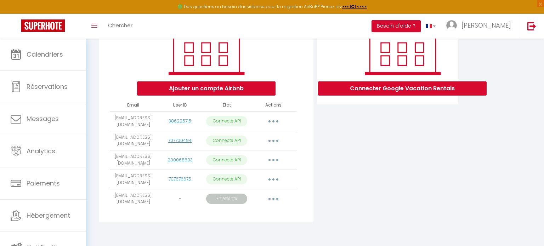
click at [276, 119] on button "button" at bounding box center [273, 121] width 20 height 11
click at [339, 195] on div "Connecter Google Vacation Rentals" at bounding box center [387, 114] width 145 height 226
click at [272, 198] on icon "button" at bounding box center [273, 199] width 2 height 2
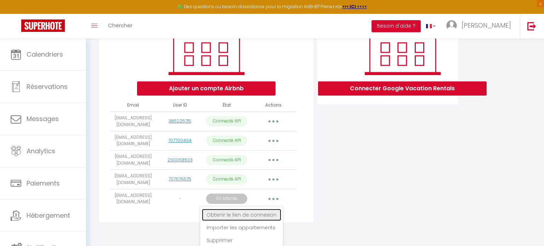
click at [268, 213] on link "Obtenir le lien de connexion" at bounding box center [241, 215] width 79 height 12
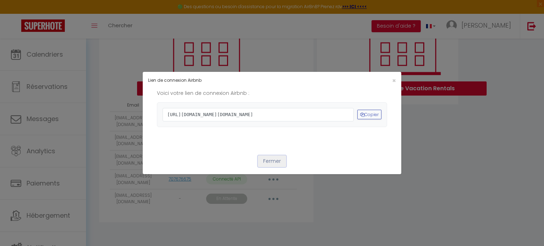
click at [274, 167] on button "Fermer" at bounding box center [272, 161] width 28 height 12
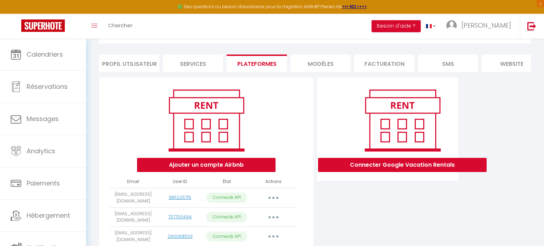
scroll to position [0, 0]
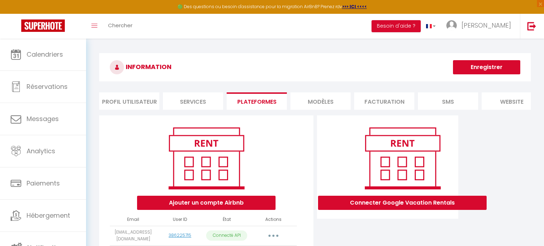
click at [489, 68] on button "Enregistrer" at bounding box center [486, 67] width 67 height 14
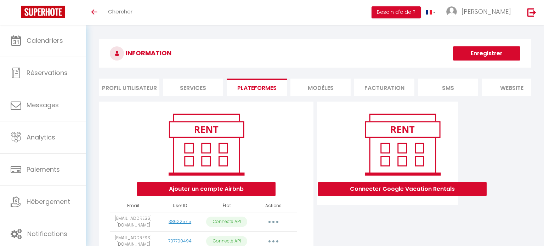
click at [480, 53] on button "Enregistrer" at bounding box center [486, 53] width 67 height 14
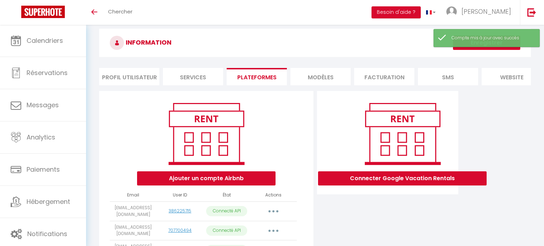
scroll to position [10, 0]
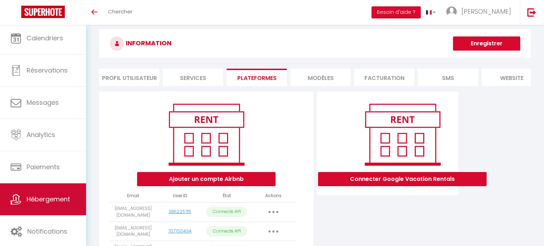
click at [56, 204] on link "Hébergement" at bounding box center [43, 199] width 86 height 32
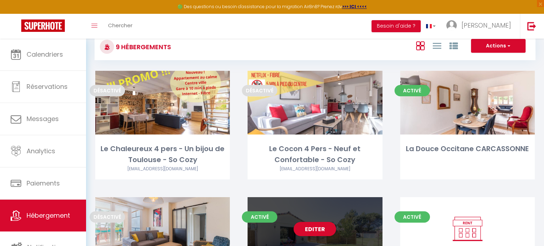
scroll to position [101, 0]
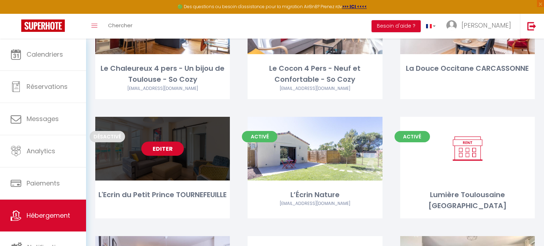
click at [169, 149] on link "Editer" at bounding box center [162, 149] width 42 height 14
click at [167, 150] on link "Editer" at bounding box center [162, 149] width 42 height 14
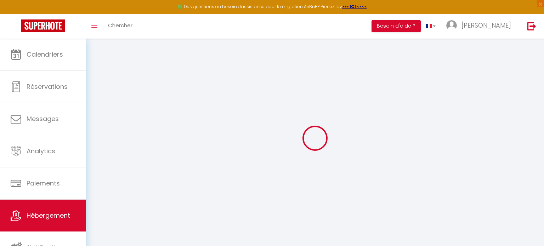
select select
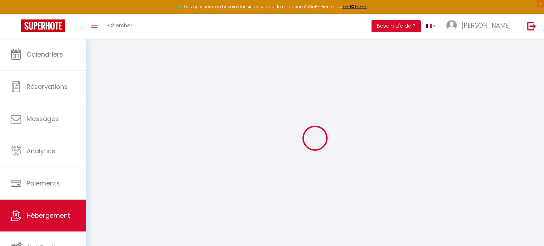
select select
checkbox input "false"
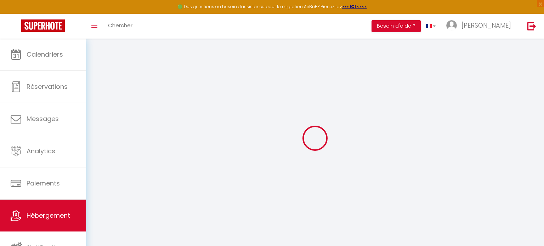
select select "16:00"
select select "21:00"
select select "11:00"
select select "30"
select select "120"
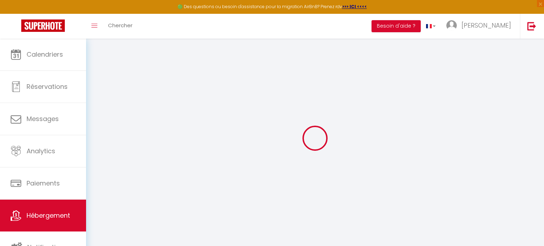
select select
checkbox input "false"
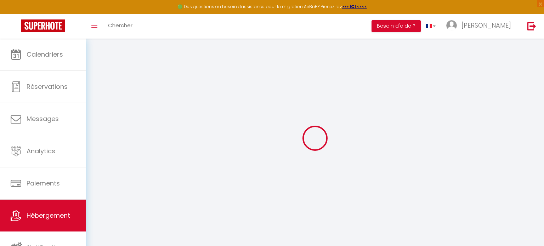
select select
checkbox input "false"
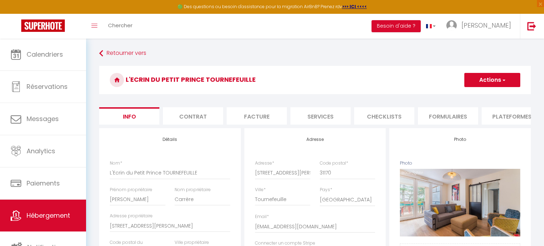
click at [515, 110] on li "Plateformes" at bounding box center [512, 115] width 60 height 17
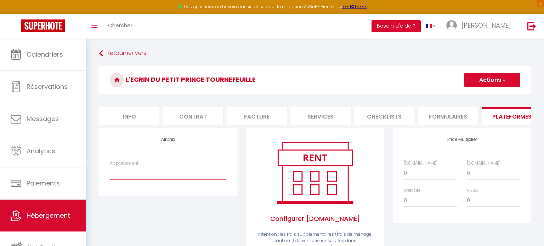
click at [139, 175] on select "Duplex au cœur de la station - [EMAIL_ADDRESS][DOMAIN_NAME]" at bounding box center [168, 172] width 117 height 13
click at [114, 174] on select "Duplex au cœur de la station - [EMAIL_ADDRESS][DOMAIN_NAME]" at bounding box center [168, 172] width 117 height 13
click at [109, 174] on div "Appartement Duplex au cœur de la station - [EMAIL_ADDRESS][DOMAIN_NAME]" at bounding box center [168, 173] width 126 height 27
click at [126, 173] on select "Duplex au cœur de la station - [EMAIL_ADDRESS][DOMAIN_NAME]" at bounding box center [168, 172] width 117 height 13
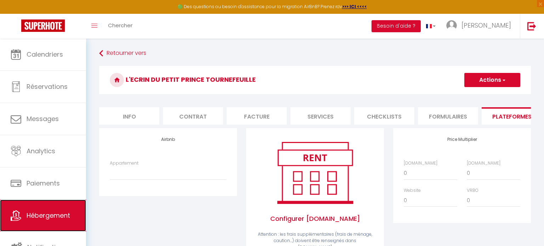
click at [49, 208] on link "Hébergement" at bounding box center [43, 216] width 86 height 32
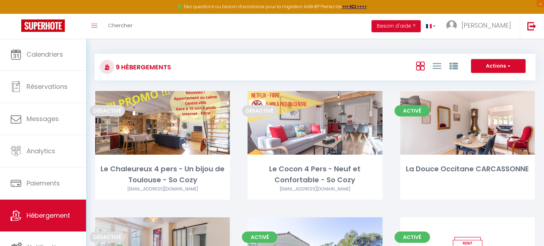
scroll to position [2, 0]
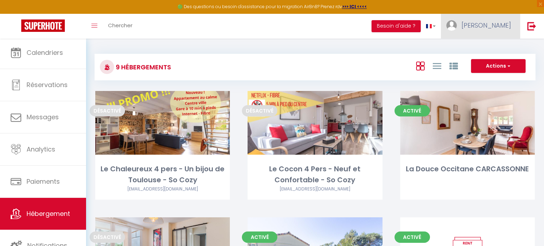
click at [487, 23] on link "[PERSON_NAME]" at bounding box center [480, 26] width 79 height 25
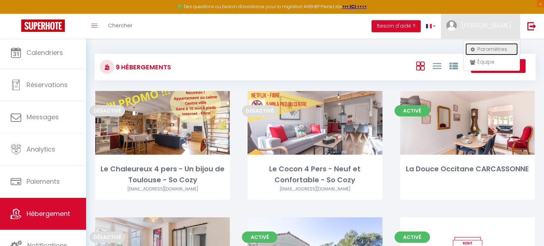
click at [486, 48] on link "Paramètres" at bounding box center [491, 49] width 52 height 12
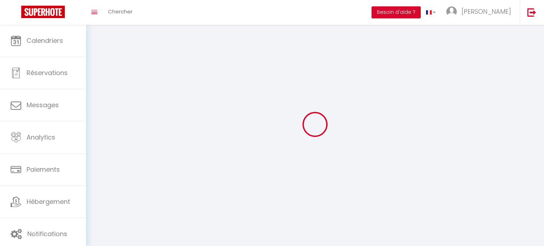
select select "fr"
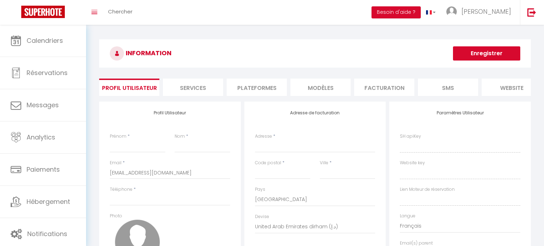
type input "[PERSON_NAME]"
type input "Beurtheret"
type input "0609986799"
type input "6A Impasse des Buis"
type input "31830"
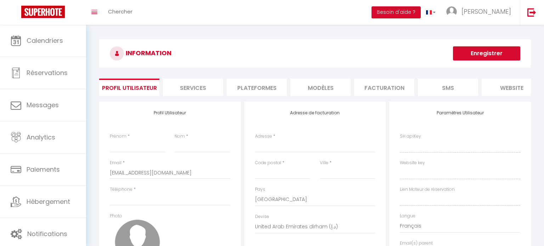
type input "Plaisance du Touch"
select select "28"
type input "KrOMLQyGpqIzUMNNokKOCCSFd"
type input "yoA1G2HP2mB5KLBznnA50OsmB"
type input "https://app.superhote.com/#/get-available-rentals/yoA1G2HP2mB5KLBznnA50OsmB"
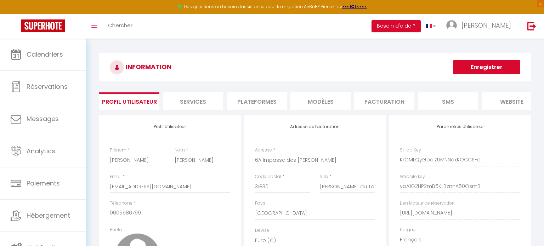
click at [255, 102] on li "Plateformes" at bounding box center [257, 100] width 60 height 17
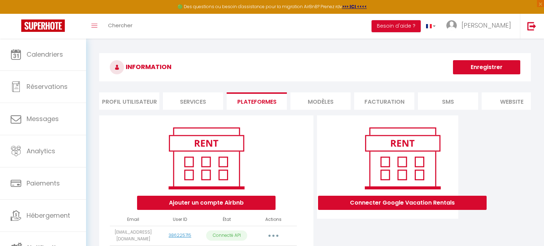
click at [147, 100] on li "Profil Utilisateur" at bounding box center [129, 100] width 60 height 17
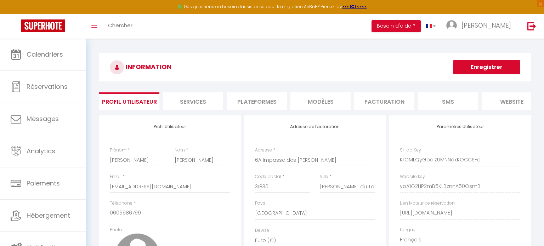
drag, startPoint x: 255, startPoint y: 104, endPoint x: 256, endPoint y: 108, distance: 4.3
click at [255, 104] on li "Plateformes" at bounding box center [257, 100] width 60 height 17
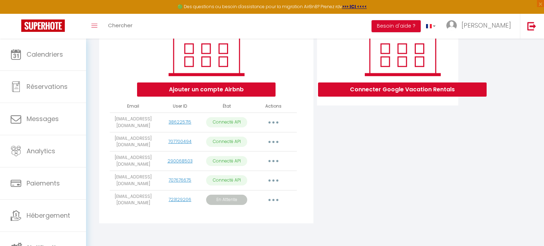
scroll to position [114, 0]
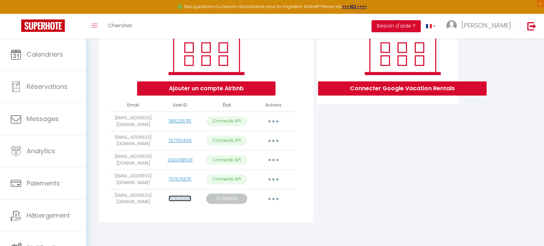
click at [176, 198] on link "723129206" at bounding box center [180, 198] width 23 height 6
click at [281, 199] on button "button" at bounding box center [273, 198] width 20 height 11
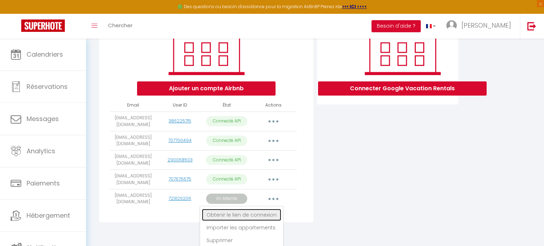
click at [269, 214] on link "Obtenir le lien de connexion" at bounding box center [241, 215] width 79 height 12
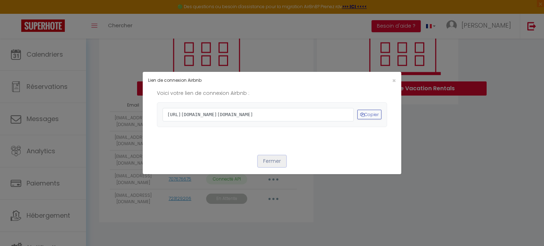
click at [283, 167] on button "Fermer" at bounding box center [272, 161] width 28 height 12
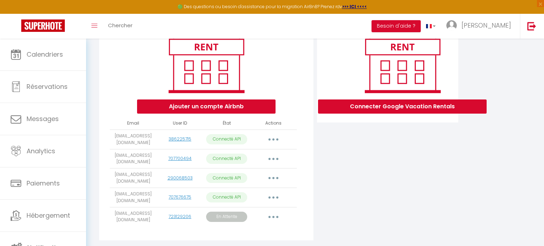
scroll to position [0, 0]
